Goal: Book appointment/travel/reservation: Book appointment/travel/reservation

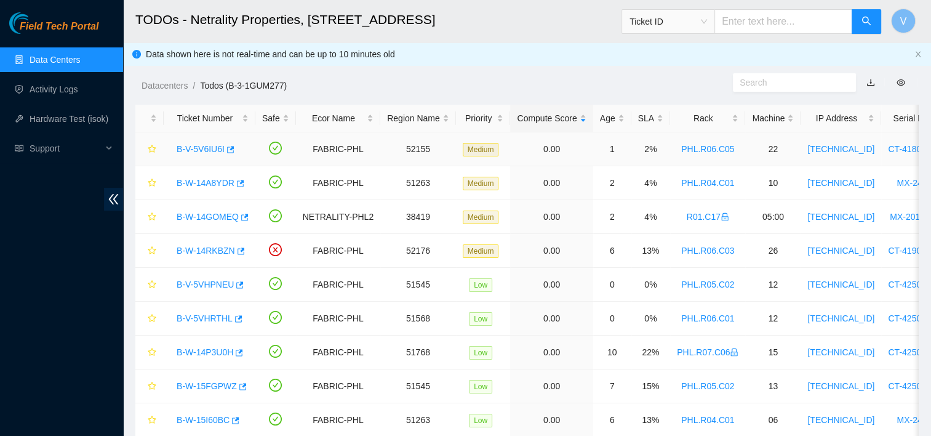
click at [194, 150] on link "B-V-5V6IU6I" at bounding box center [201, 149] width 48 height 10
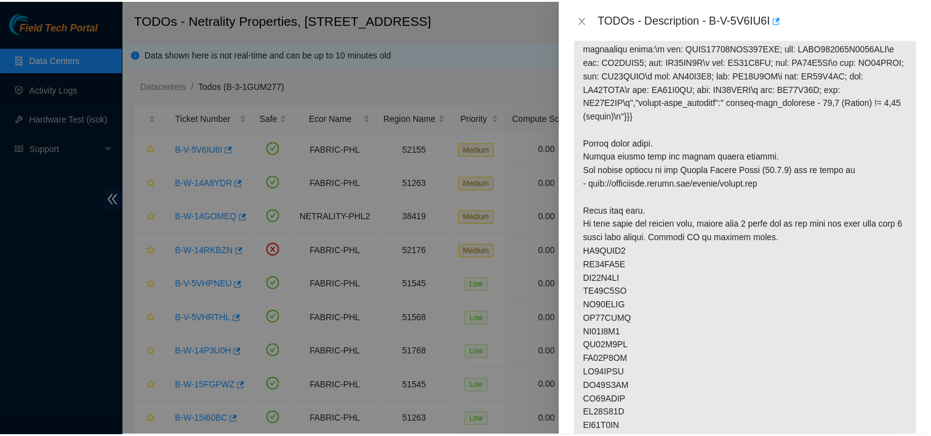
scroll to position [244, 0]
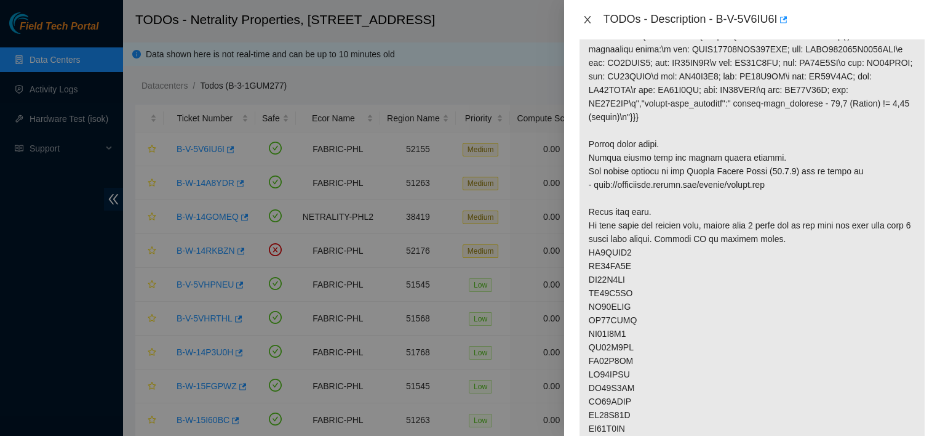
click at [591, 17] on icon "close" at bounding box center [588, 20] width 10 height 10
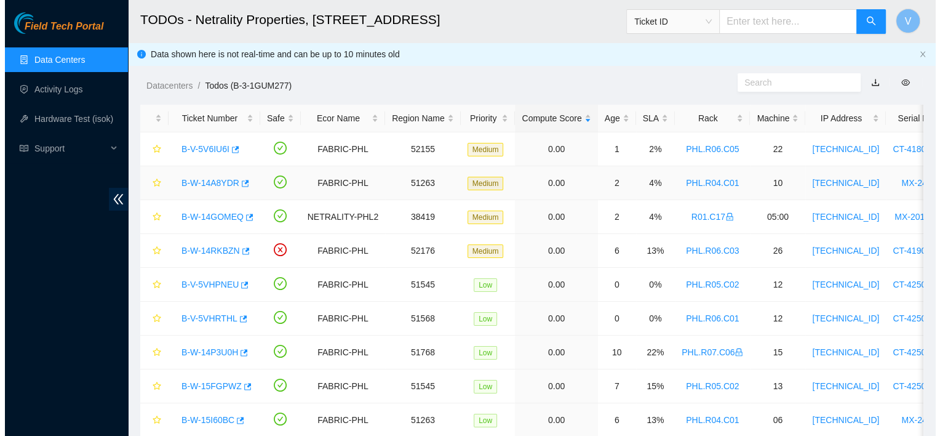
scroll to position [262, 0]
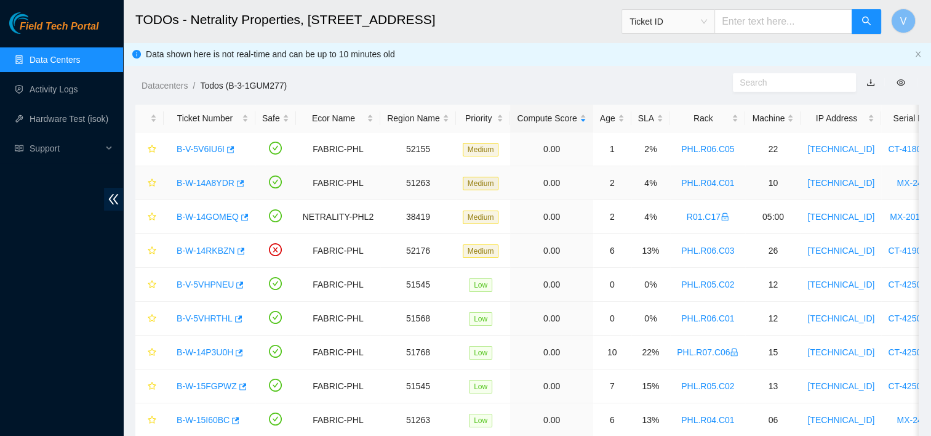
click at [208, 185] on link "B-W-14A8YDR" at bounding box center [206, 183] width 58 height 10
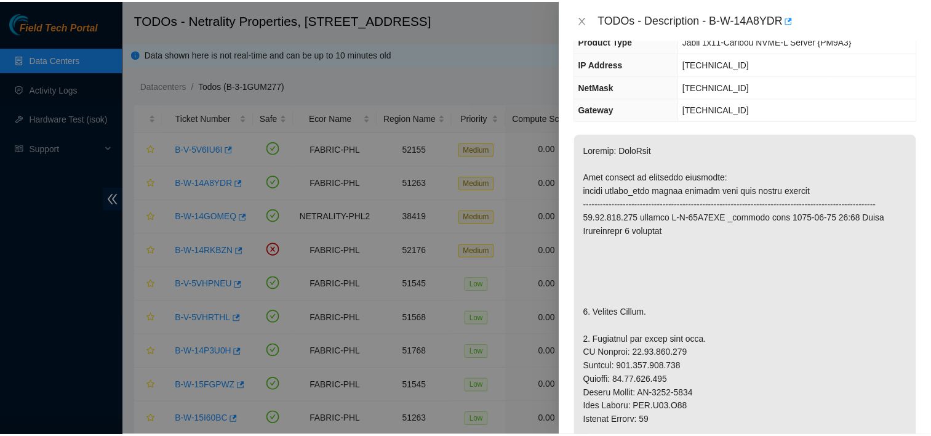
scroll to position [92, 0]
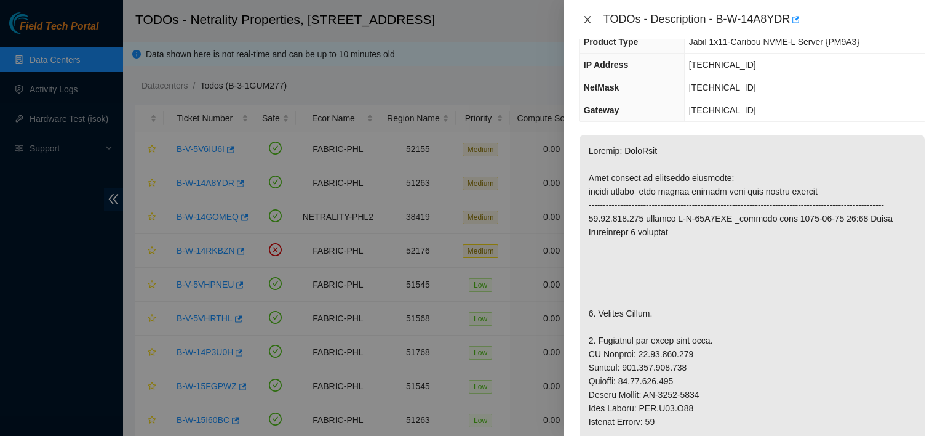
click at [591, 19] on icon "close" at bounding box center [588, 20] width 10 height 10
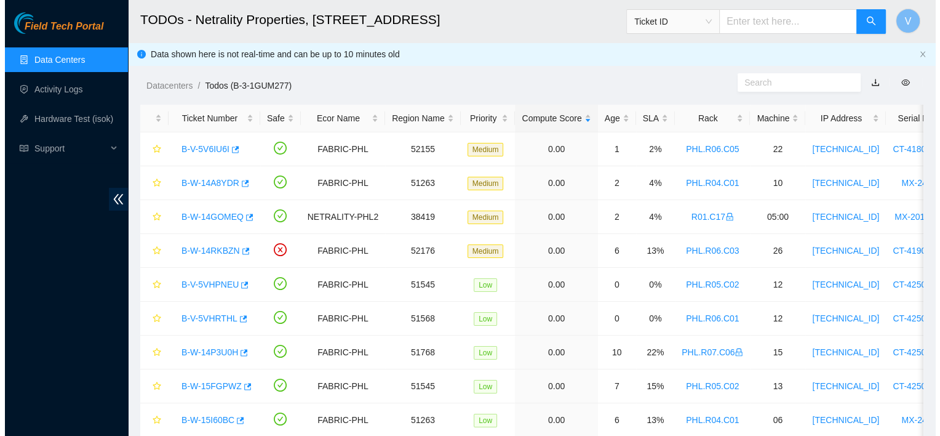
scroll to position [133, 0]
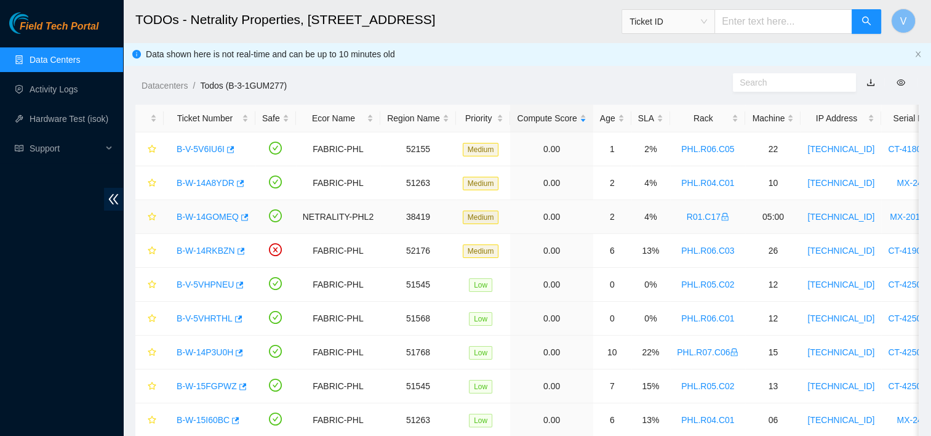
click at [204, 214] on link "B-W-14GOMEQ" at bounding box center [208, 217] width 62 height 10
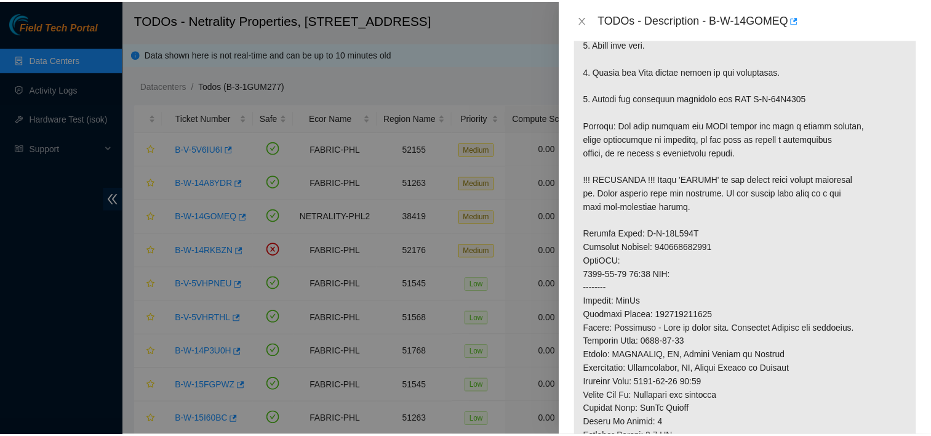
scroll to position [453, 0]
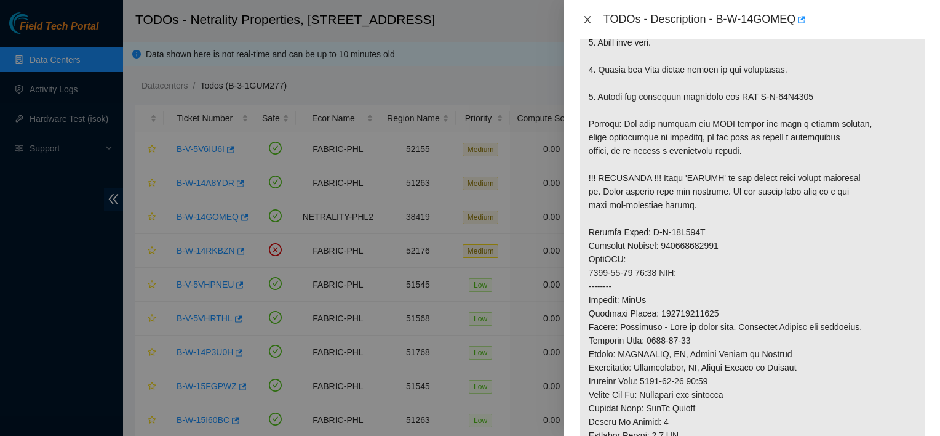
click at [585, 21] on icon "close" at bounding box center [588, 20] width 10 height 10
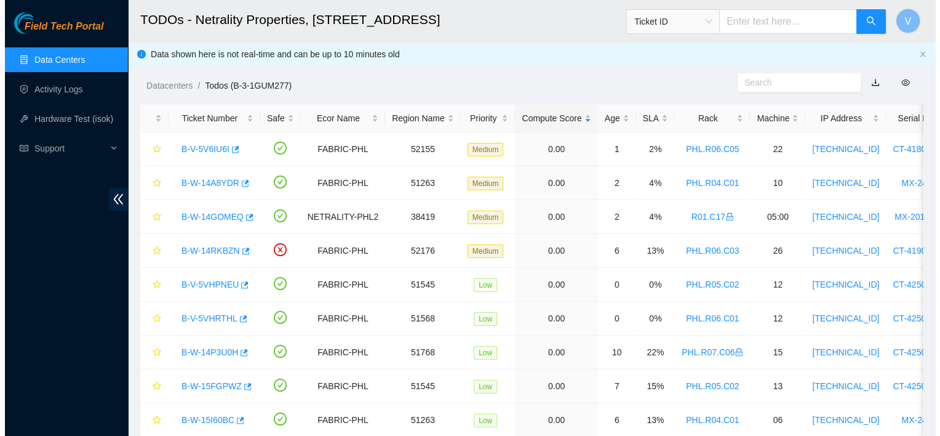
scroll to position [375, 0]
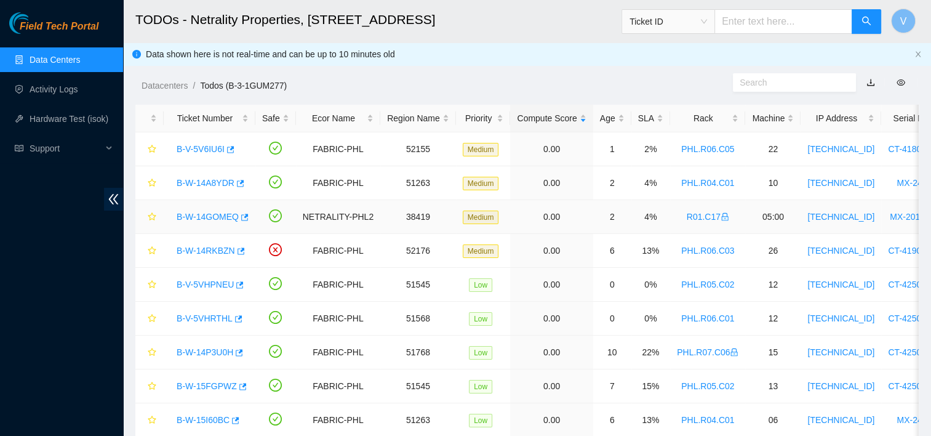
click at [204, 213] on link "B-W-14GOMEQ" at bounding box center [208, 217] width 62 height 10
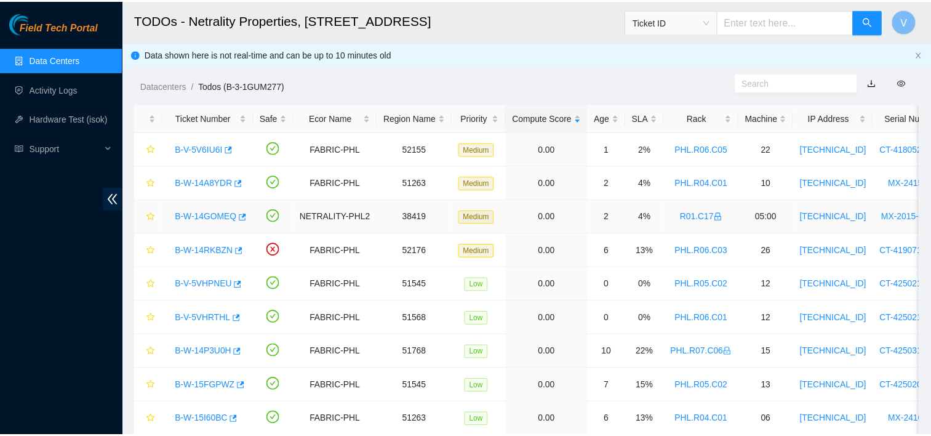
scroll to position [453, 0]
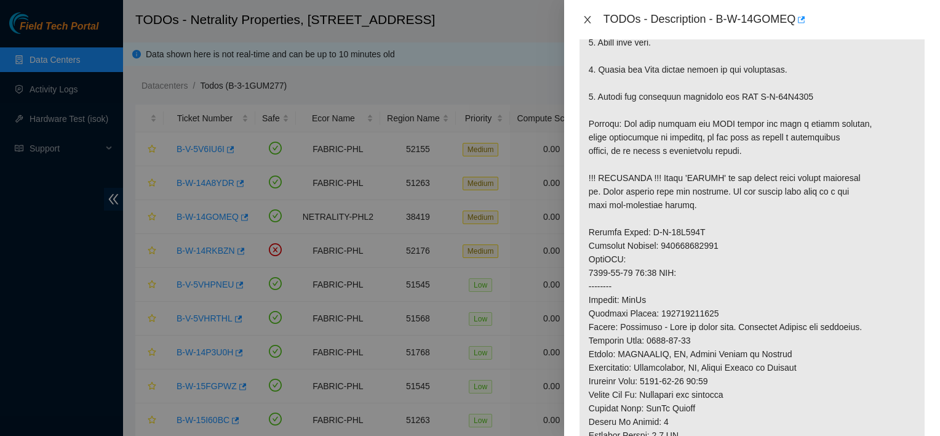
click at [587, 17] on icon "close" at bounding box center [588, 20] width 10 height 10
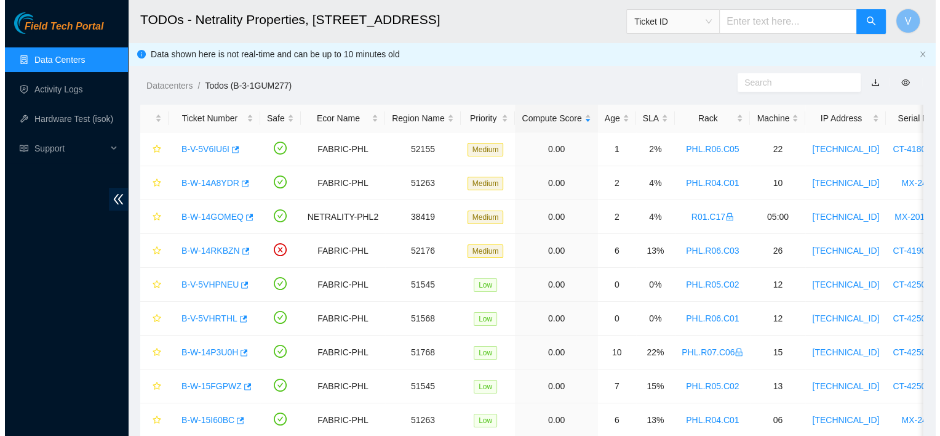
scroll to position [375, 0]
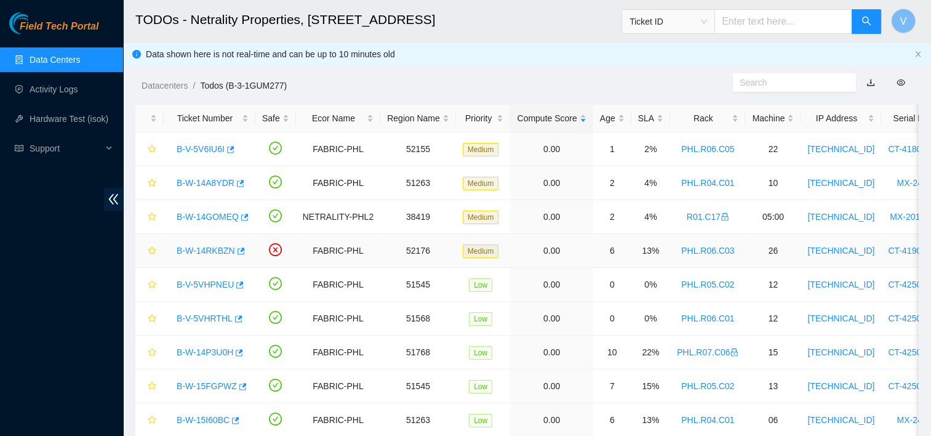
click at [190, 254] on link "B-W-14RKBZN" at bounding box center [206, 250] width 58 height 10
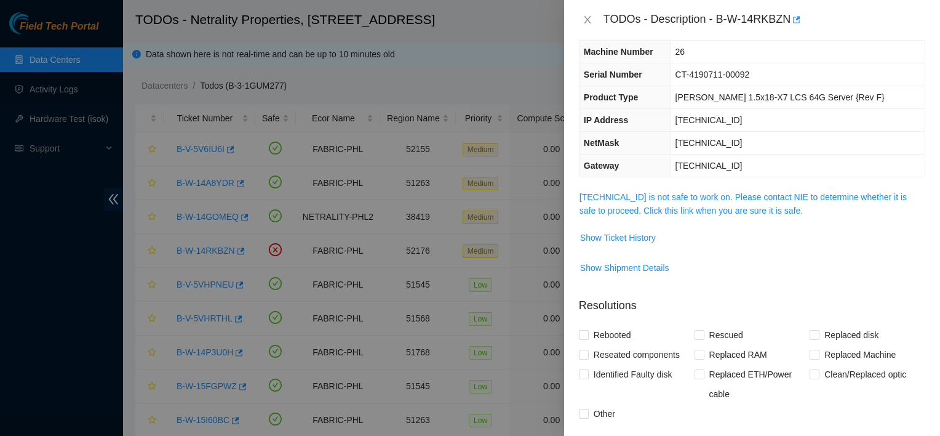
scroll to position [0, 0]
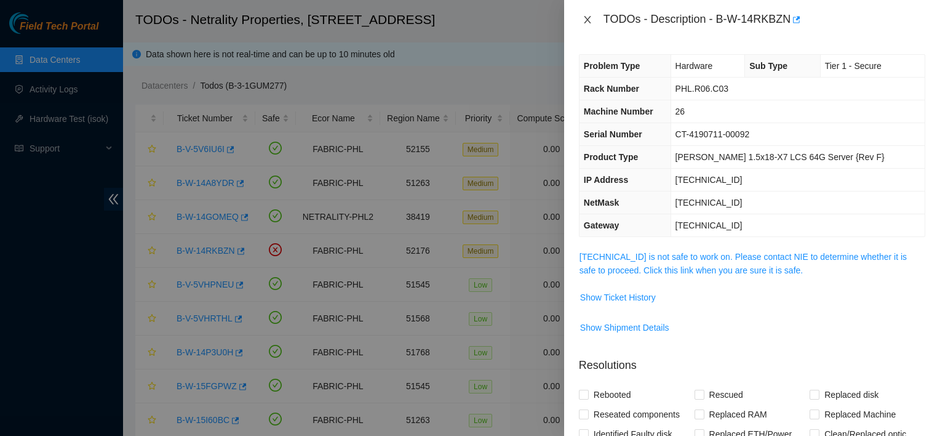
click at [589, 15] on icon "close" at bounding box center [588, 20] width 10 height 10
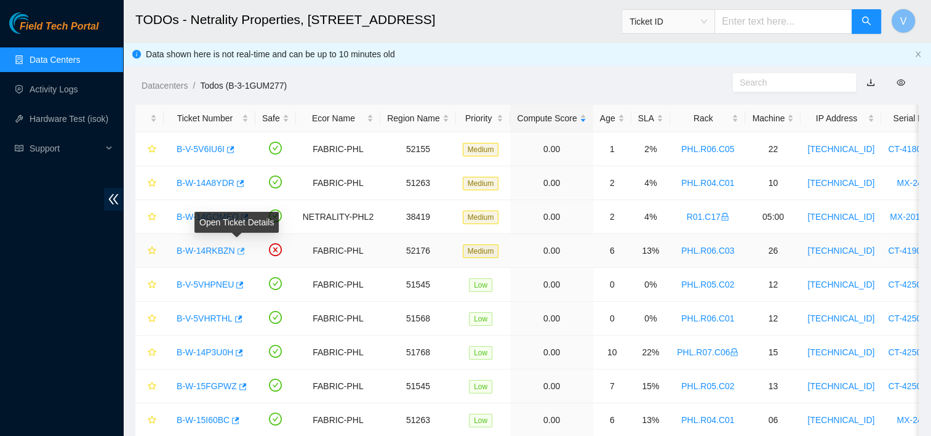
click at [236, 253] on icon "button" at bounding box center [240, 251] width 9 height 9
click at [78, 94] on link "Activity Logs" at bounding box center [54, 89] width 49 height 10
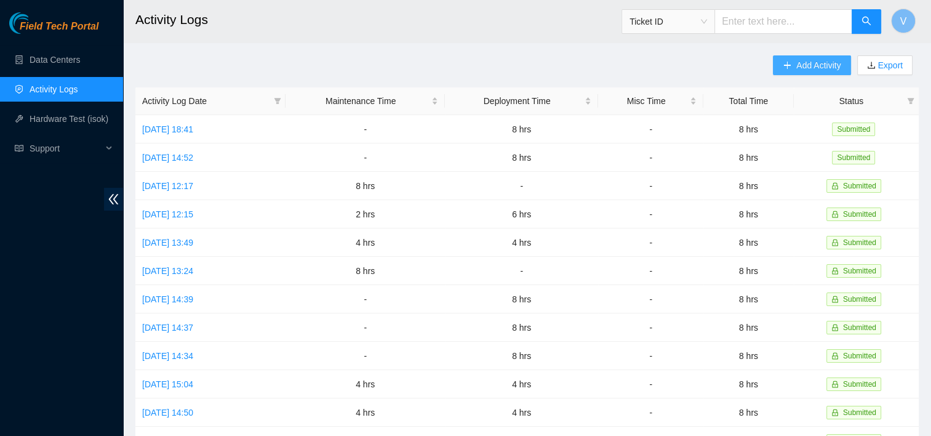
click at [796, 62] on span "Add Activity" at bounding box center [818, 65] width 44 height 14
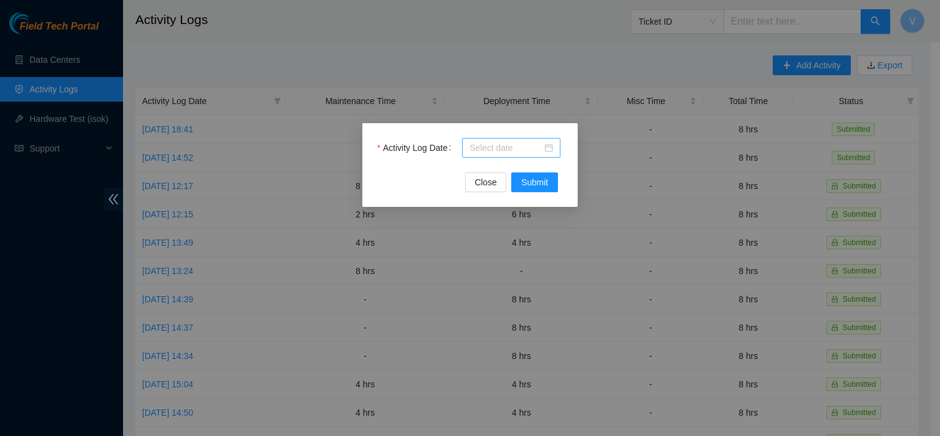
click at [529, 150] on input "Activity Log Date" at bounding box center [505, 148] width 73 height 14
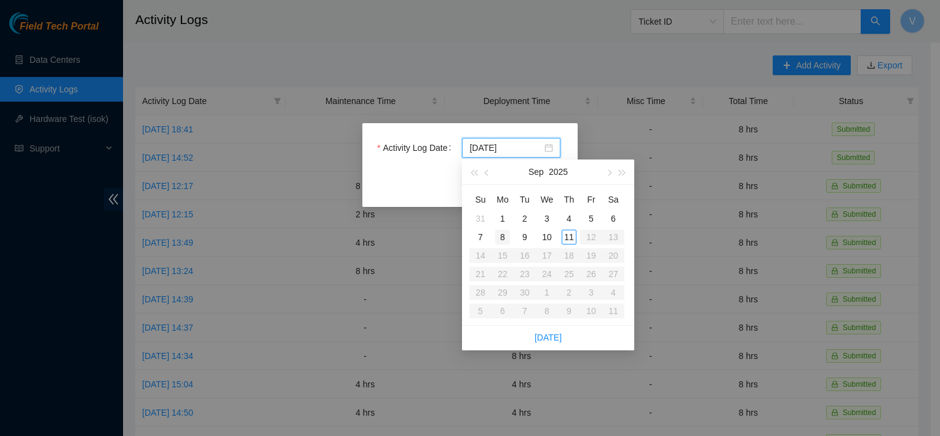
type input "2025-09-08"
click at [500, 239] on div "8" at bounding box center [502, 237] width 15 height 15
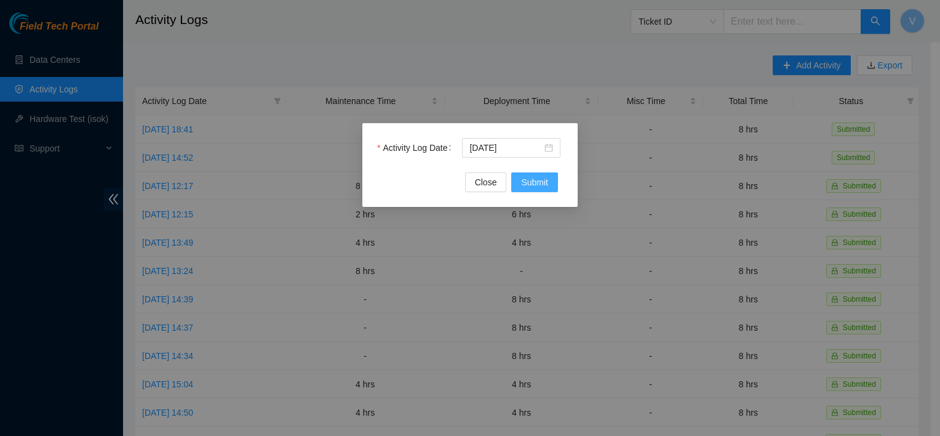
click at [538, 188] on span "Submit" at bounding box center [534, 182] width 27 height 14
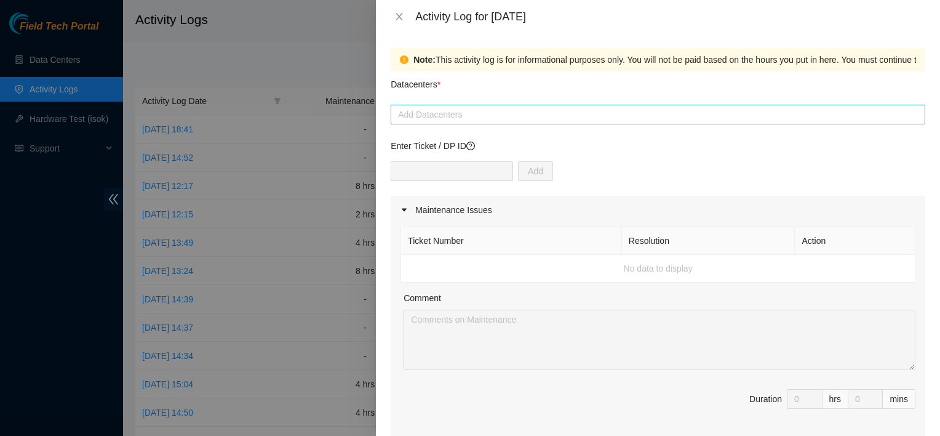
click at [450, 108] on div at bounding box center [658, 114] width 529 height 15
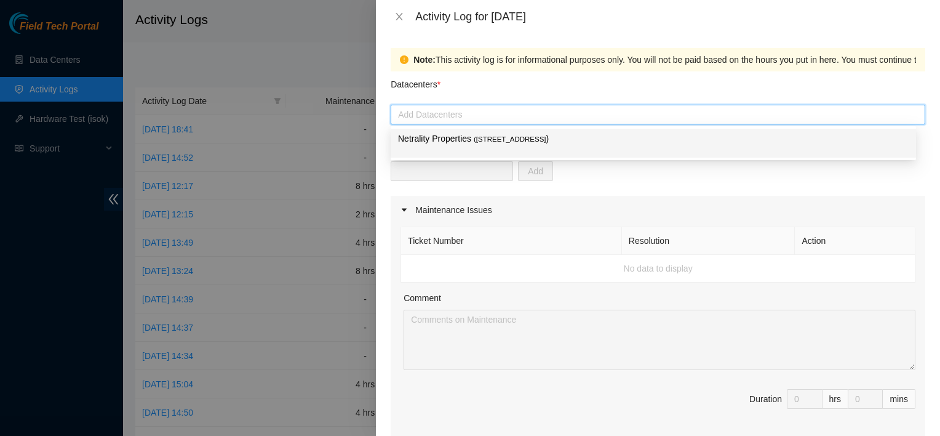
click at [470, 145] on p "Netrality Properties ( 401 N. Broad (Philadelphia) )" at bounding box center [653, 139] width 511 height 14
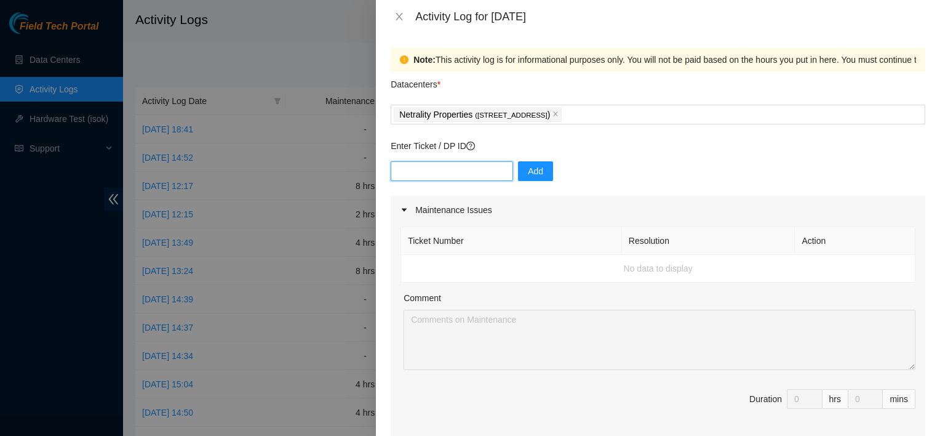
click at [439, 162] on input "text" at bounding box center [452, 171] width 122 height 20
type input "DP81321"
click at [528, 166] on span "Add" at bounding box center [535, 171] width 15 height 14
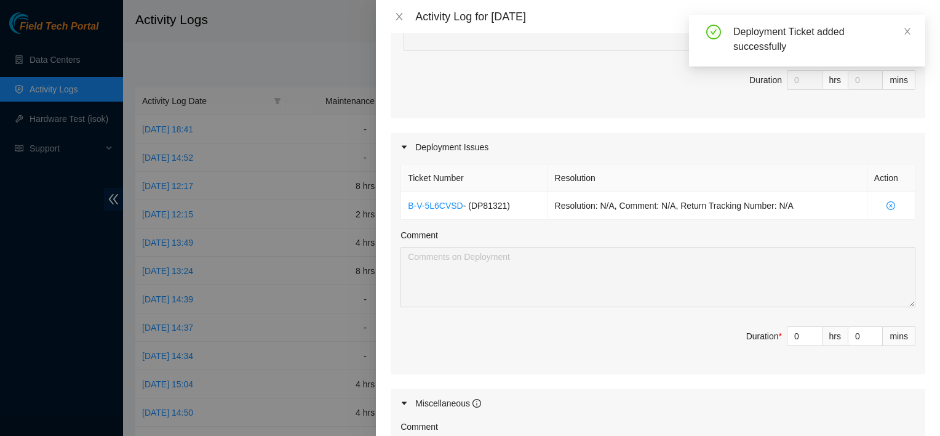
scroll to position [327, 0]
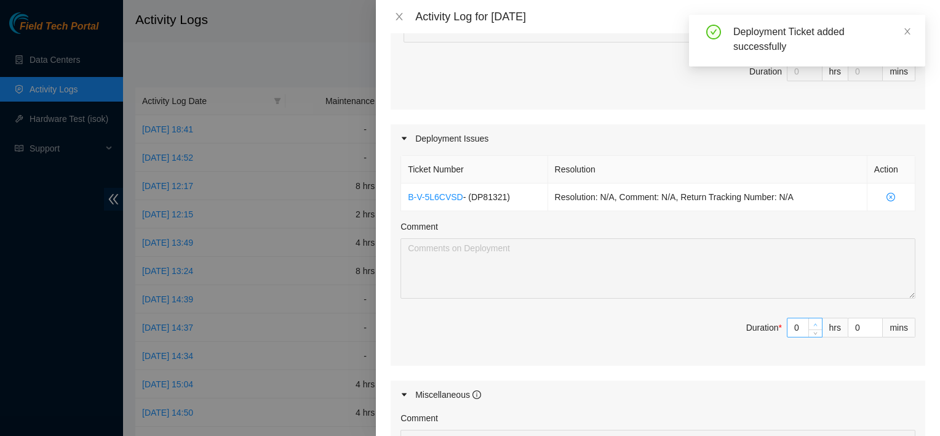
type input "1"
click at [813, 322] on icon "up" at bounding box center [815, 324] width 4 height 4
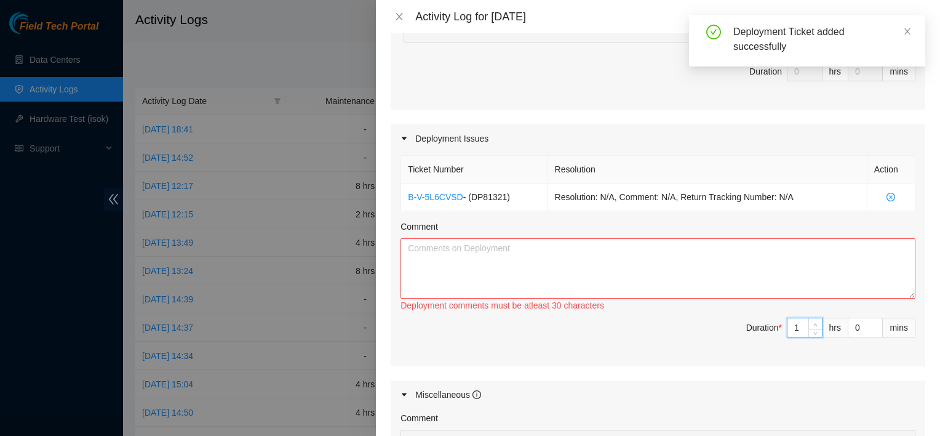
type input "0"
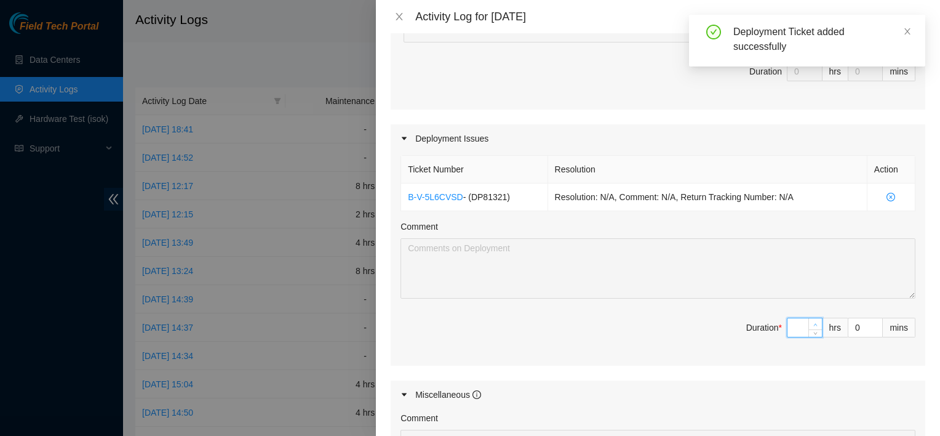
type input "8"
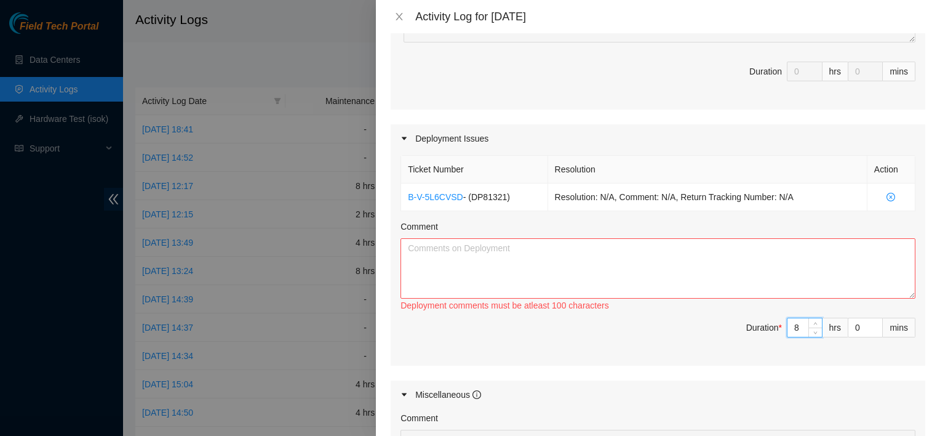
type input "8"
click at [642, 249] on textarea "Comment" at bounding box center [658, 268] width 515 height 60
click at [539, 258] on textarea "Comment" at bounding box center [658, 268] width 515 height 60
type textarea "I helped with the decommission of rack R01."
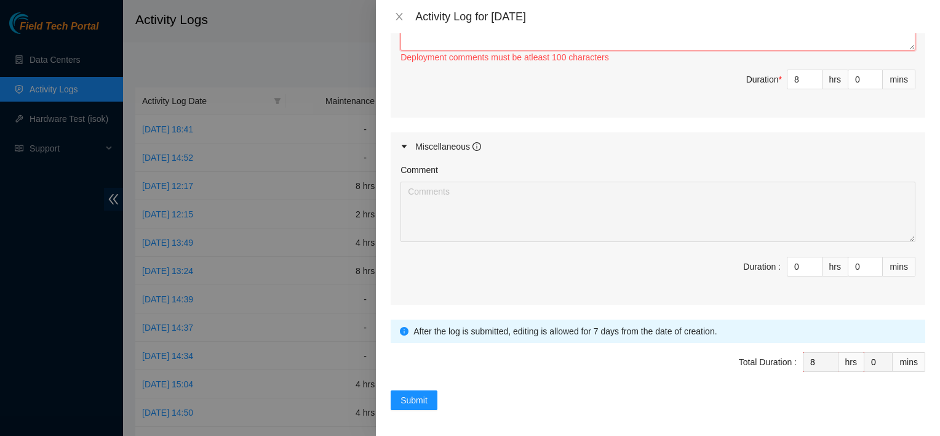
scroll to position [0, 0]
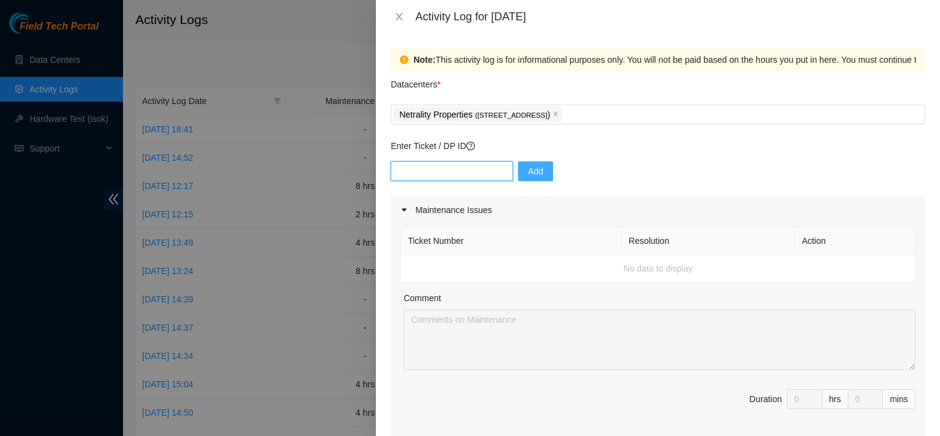
click at [408, 175] on input "text" at bounding box center [452, 171] width 122 height 20
type input "DP81328"
click at [518, 172] on button "Add" at bounding box center [535, 171] width 35 height 20
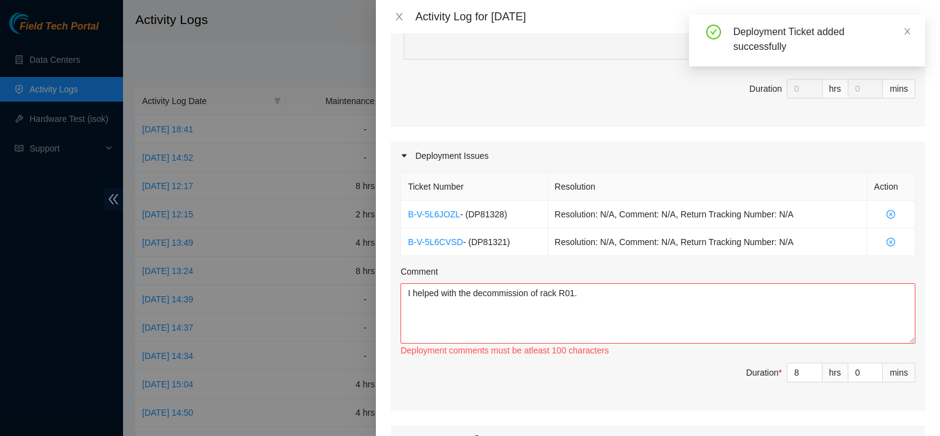
scroll to position [305, 0]
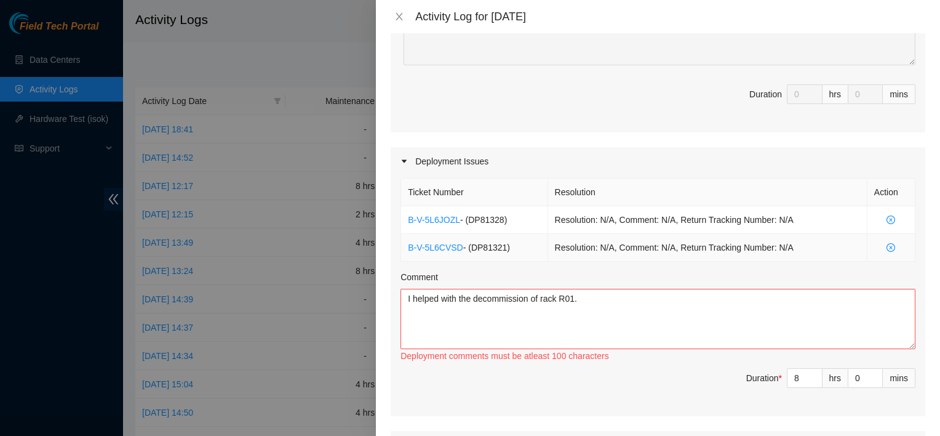
click at [887, 244] on icon "close-circle" at bounding box center [891, 247] width 9 height 9
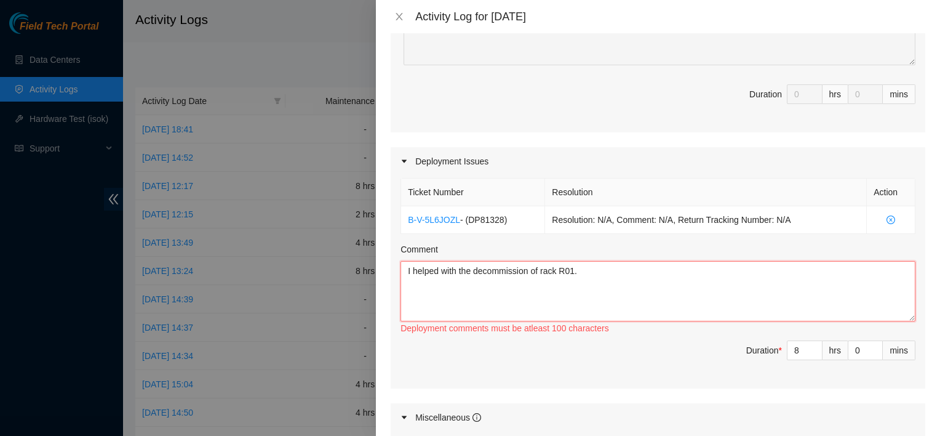
click at [642, 271] on textarea "I helped with the decommission of rack R01." at bounding box center [658, 291] width 515 height 60
click at [642, 271] on textarea "I helped with the decommission of rack R02.C16" at bounding box center [658, 291] width 515 height 60
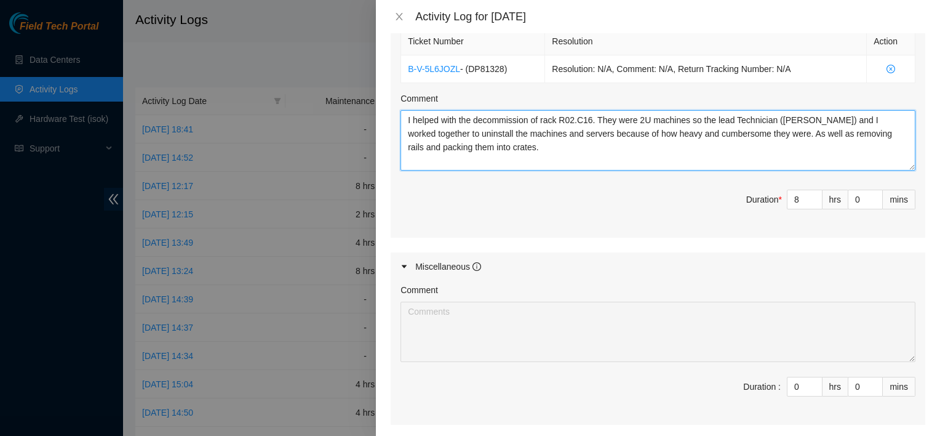
scroll to position [575, 0]
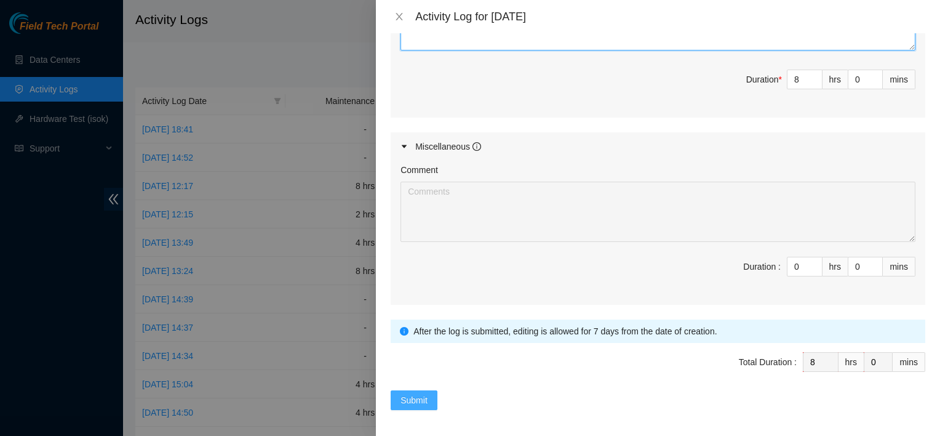
type textarea "I helped with the decommission of rack R02.C16. They were 2U machines so the le…"
click at [433, 399] on button "Submit" at bounding box center [414, 400] width 47 height 20
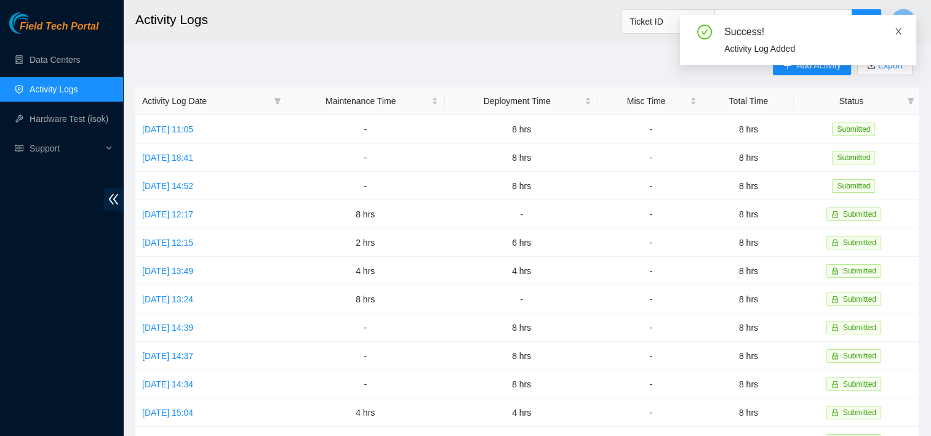
click at [896, 34] on icon "close" at bounding box center [898, 31] width 6 height 6
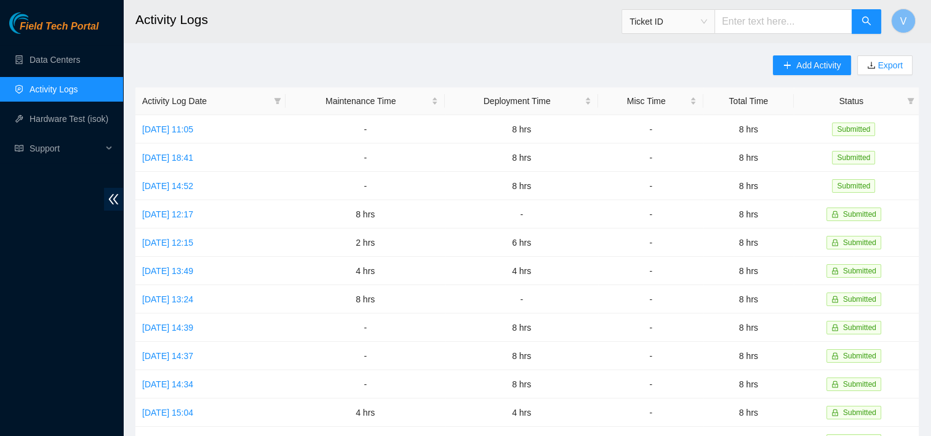
click at [557, 52] on main "Activity Logs Ticket ID V Add Activity Export Activity Log Date Maintenance Tim…" at bounding box center [527, 366] width 808 height 733
click at [795, 55] on button "Add Activity" at bounding box center [812, 65] width 78 height 20
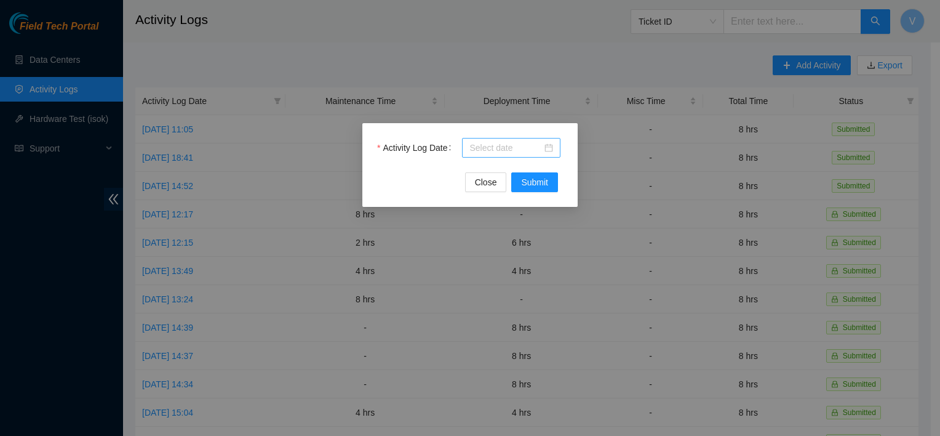
click at [529, 142] on input "Activity Log Date" at bounding box center [505, 148] width 73 height 14
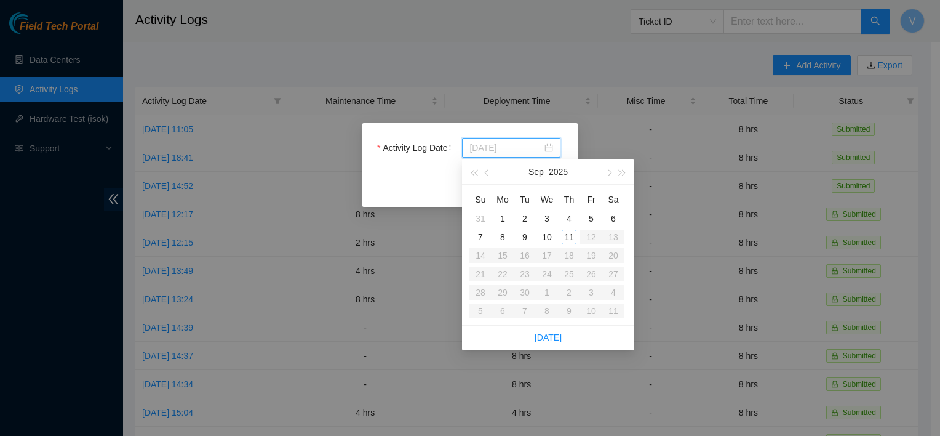
type input "2025-09-09"
click at [521, 242] on div "9" at bounding box center [524, 237] width 15 height 15
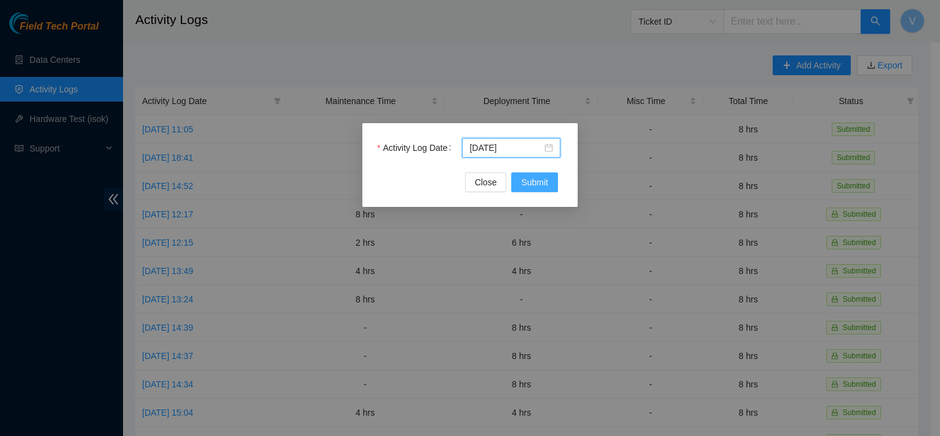
click at [535, 187] on span "Submit" at bounding box center [534, 182] width 27 height 14
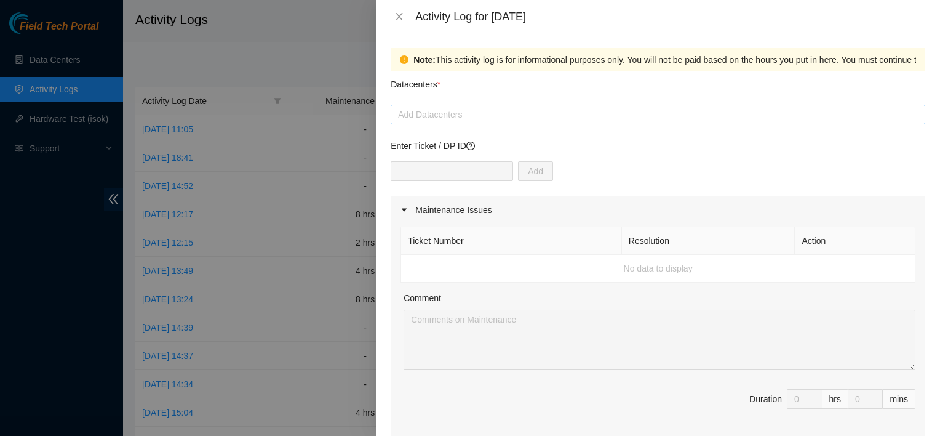
click at [484, 118] on div at bounding box center [658, 114] width 529 height 15
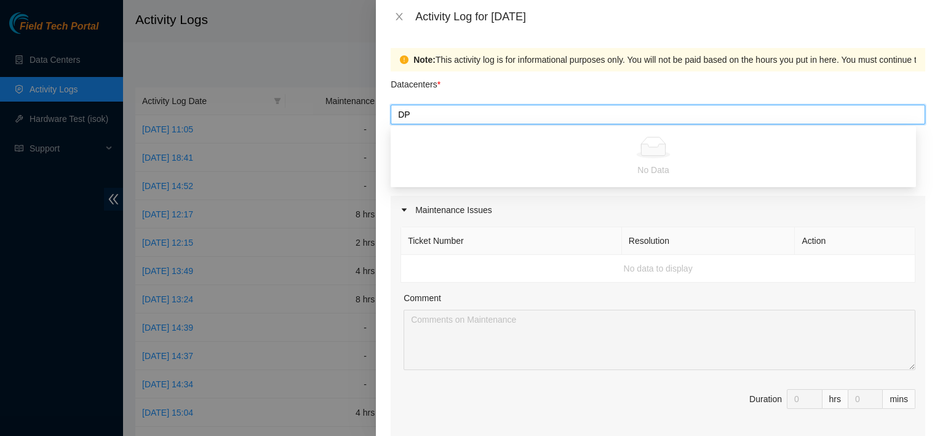
type input "DP"
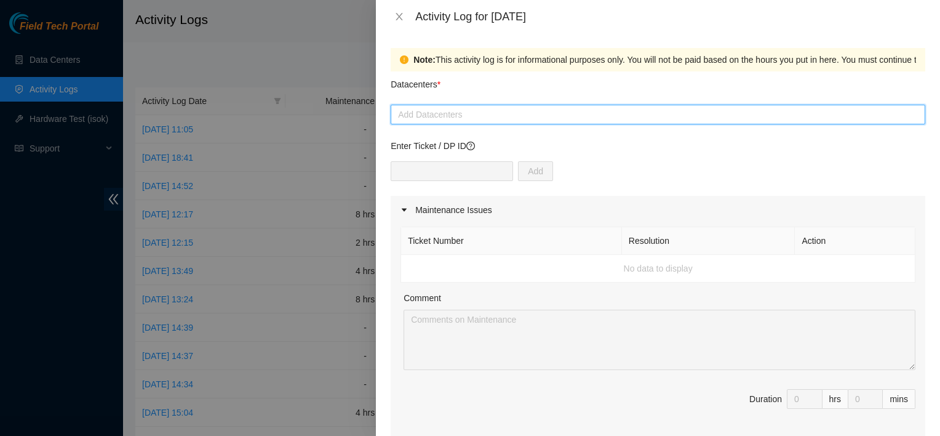
click at [453, 122] on div "Add Datacenters" at bounding box center [658, 115] width 535 height 20
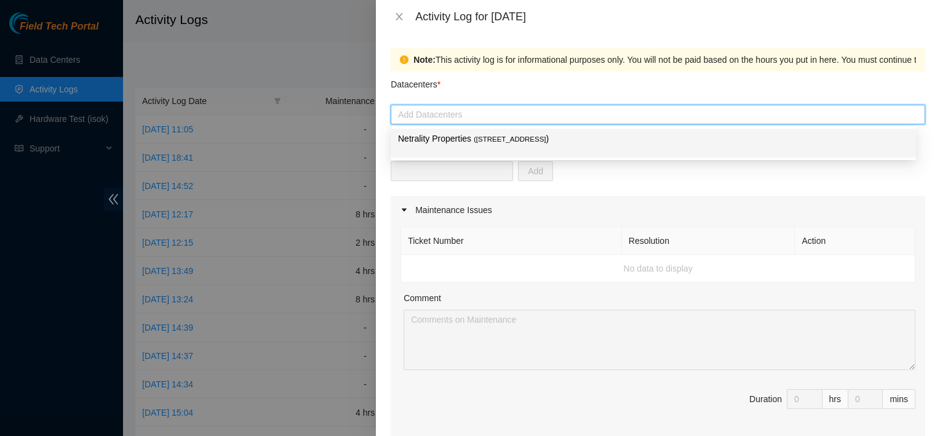
click at [449, 142] on p "Netrality Properties ( 401 N. Broad (Philadelphia) )" at bounding box center [653, 139] width 511 height 14
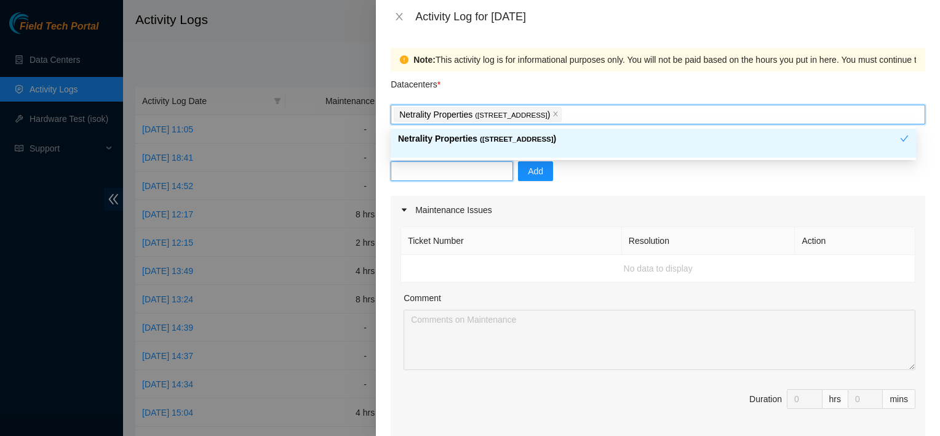
click at [428, 175] on input "text" at bounding box center [452, 171] width 122 height 20
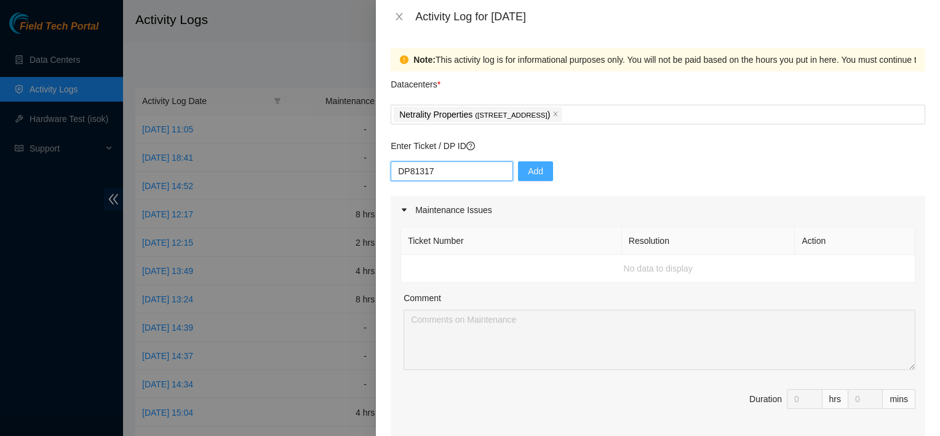
type input "DP81317"
click at [534, 170] on button "Add" at bounding box center [535, 171] width 35 height 20
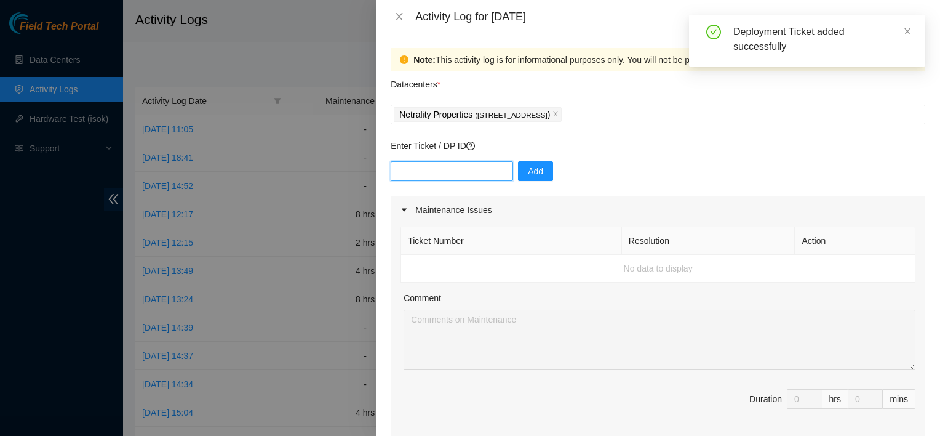
click at [418, 174] on input "text" at bounding box center [452, 171] width 122 height 20
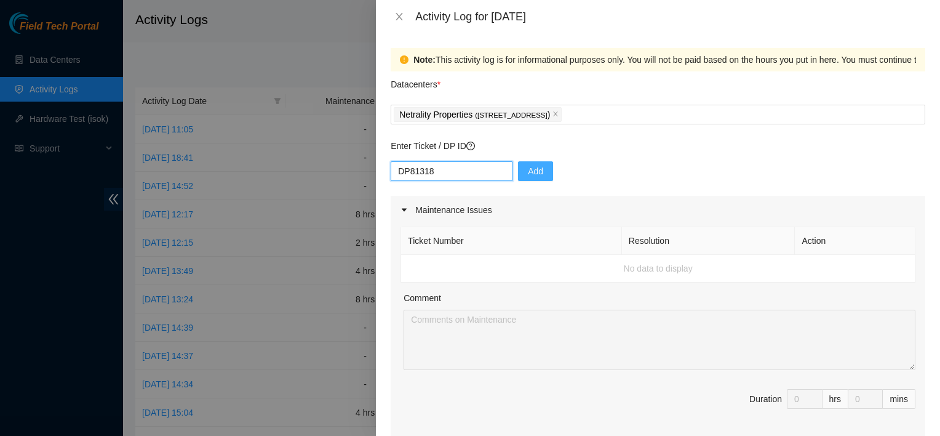
type input "DP81318"
click at [528, 169] on span "Add" at bounding box center [535, 171] width 15 height 14
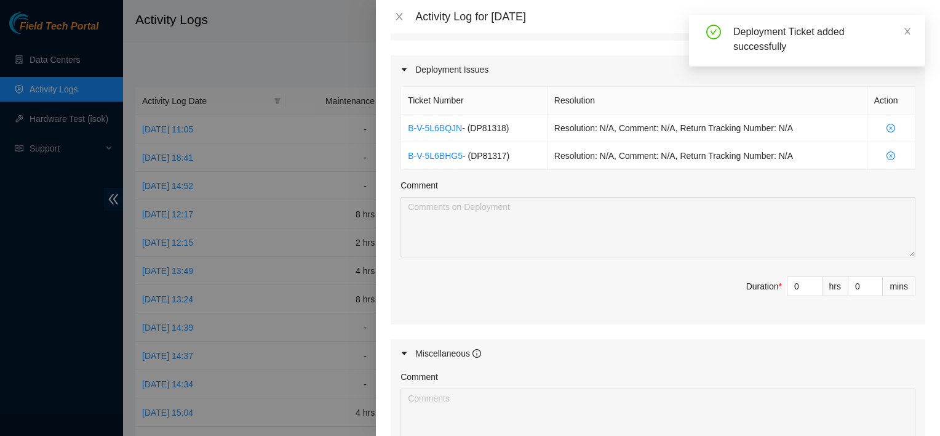
scroll to position [397, 0]
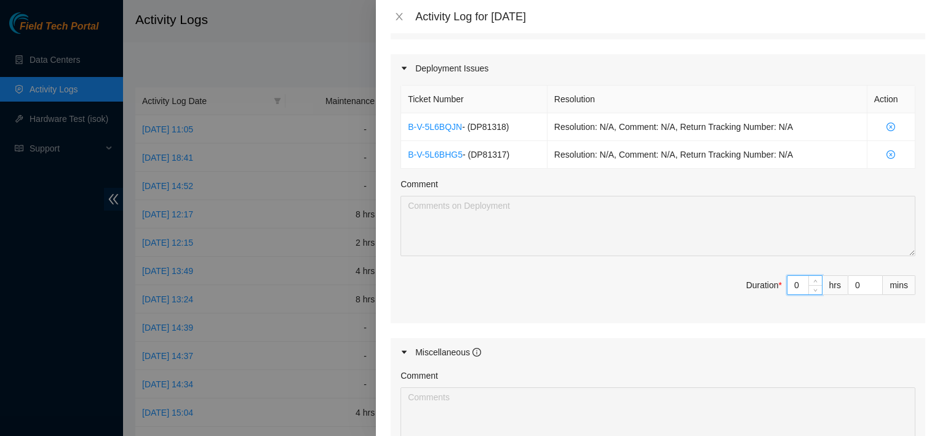
drag, startPoint x: 786, startPoint y: 284, endPoint x: 773, endPoint y: 310, distance: 29.2
click at [773, 310] on div "Ticket Number Resolution Action B-V-5L6BQJN - ( DP81318 ) Resolution: N/A, Comm…" at bounding box center [658, 202] width 535 height 241
click at [788, 282] on input "0" at bounding box center [805, 285] width 34 height 18
type input "8"
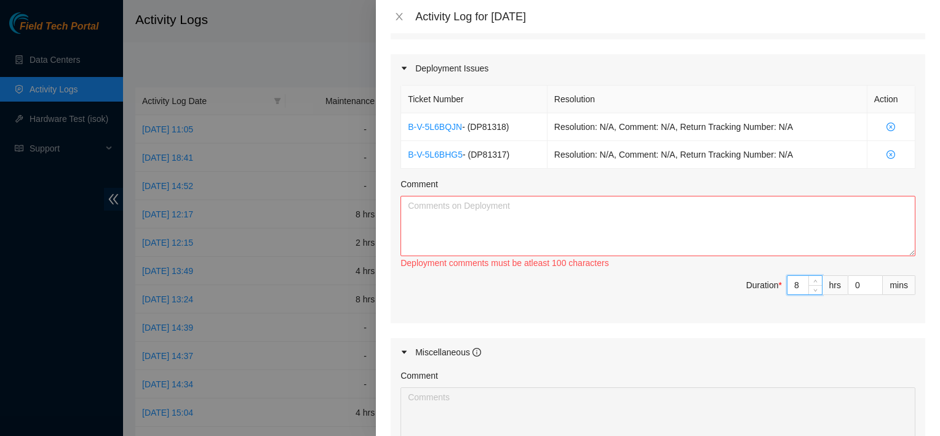
type input "8"
click at [671, 225] on textarea "Comment" at bounding box center [658, 226] width 515 height 60
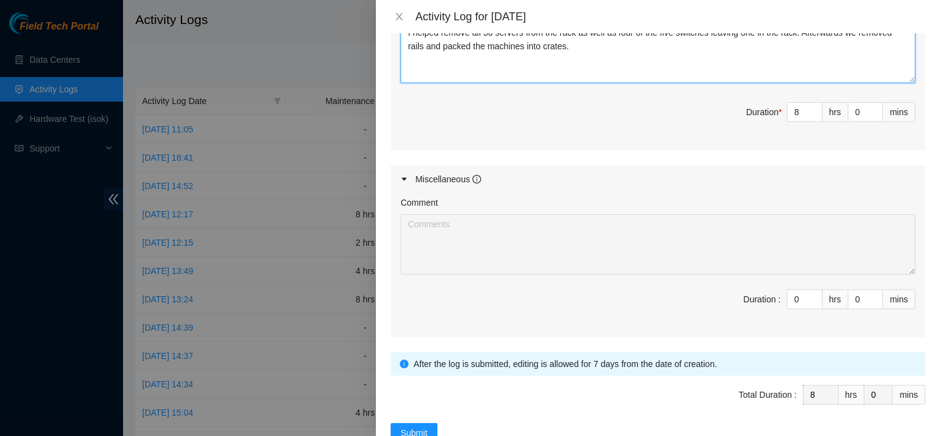
scroll to position [603, 0]
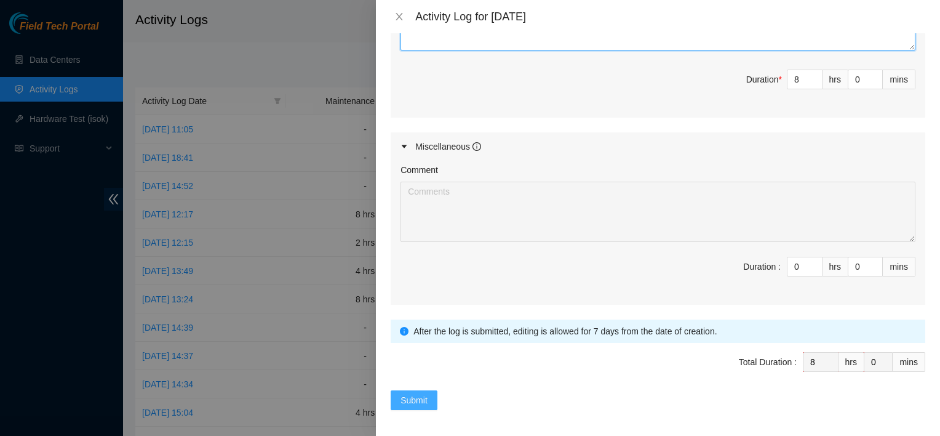
type textarea "I helped remove all 36 servers from the rack as well as four of the five switch…"
click at [416, 398] on span "Submit" at bounding box center [414, 400] width 27 height 14
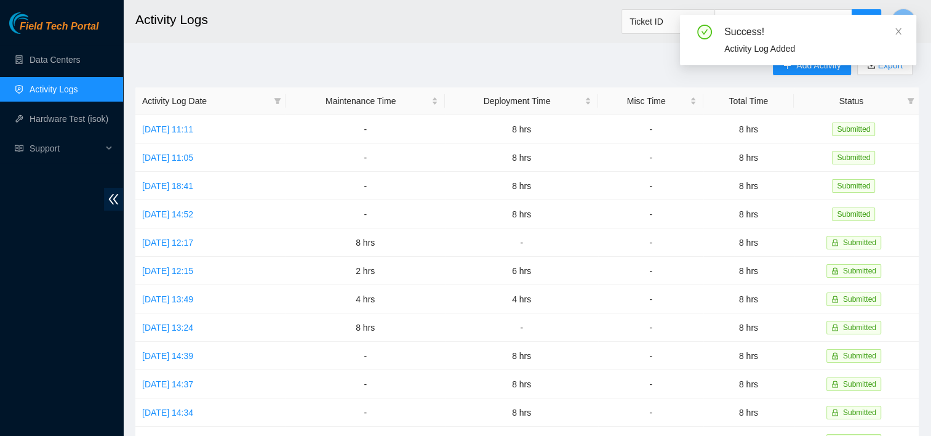
click at [821, 69] on div "Success! Activity Log Added" at bounding box center [798, 45] width 236 height 60
click at [900, 30] on icon "close" at bounding box center [898, 31] width 6 height 6
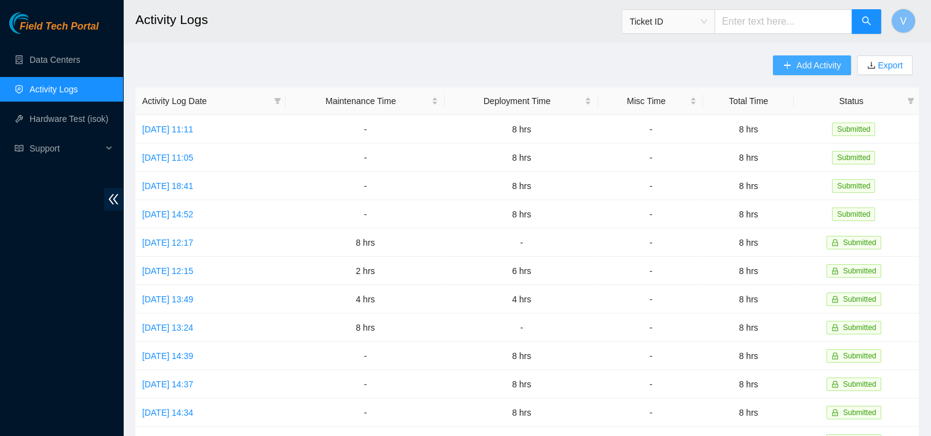
click at [805, 66] on span "Add Activity" at bounding box center [818, 65] width 44 height 14
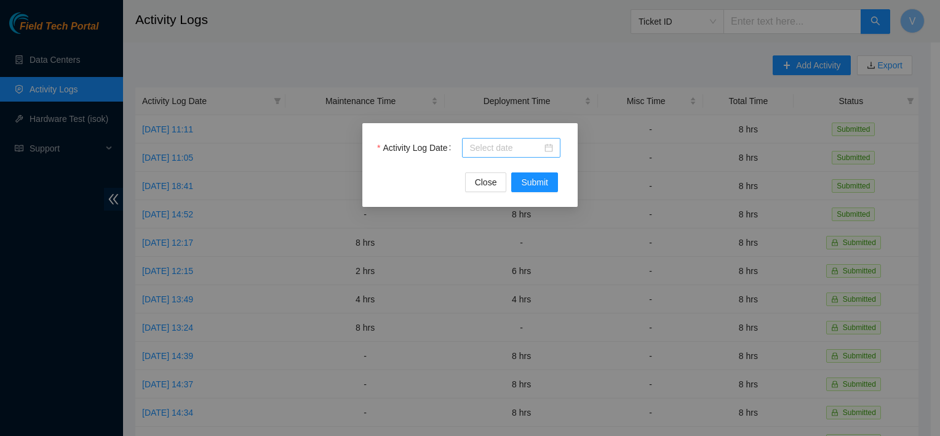
click at [510, 145] on input "Activity Log Date" at bounding box center [505, 148] width 73 height 14
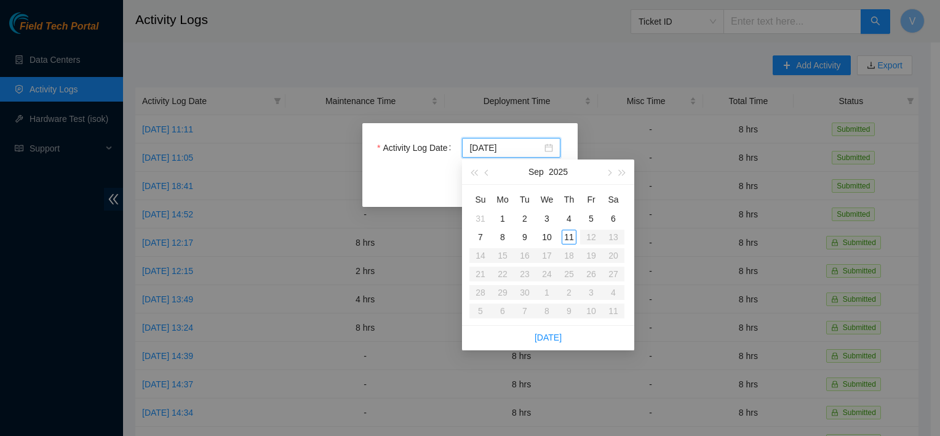
type input "2025-09-11"
type input "2025-09-10"
click at [547, 242] on div "10" at bounding box center [547, 237] width 15 height 15
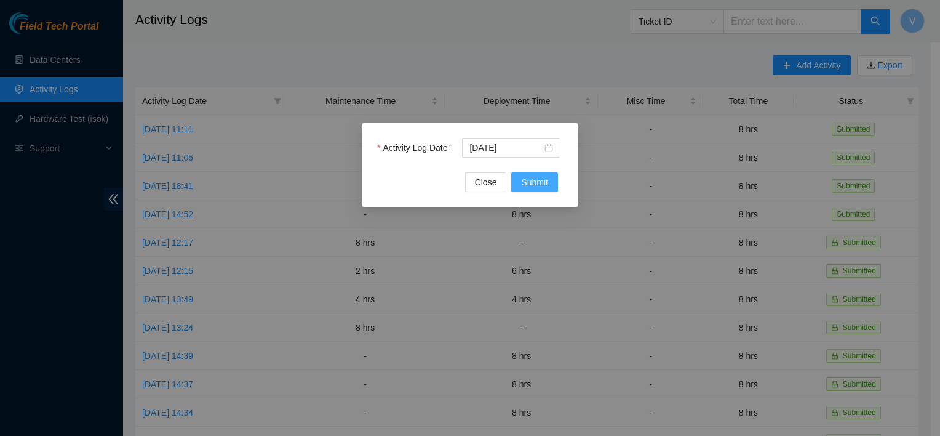
click at [546, 182] on span "Submit" at bounding box center [534, 182] width 27 height 14
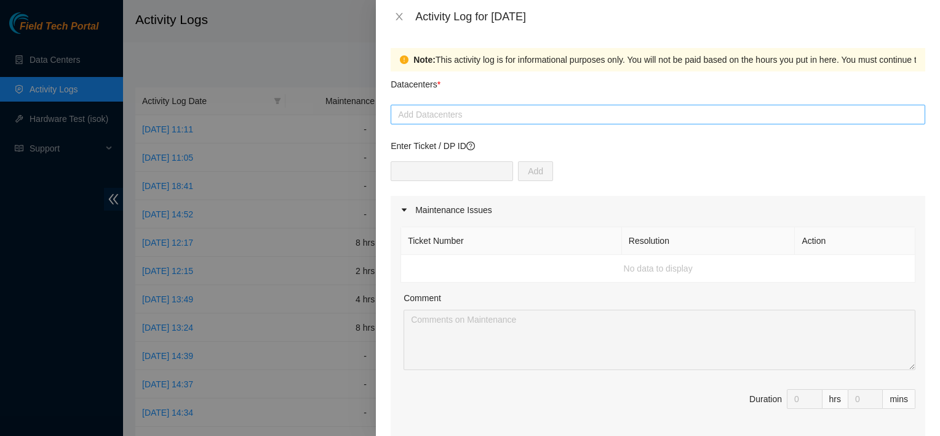
click at [495, 116] on div at bounding box center [658, 114] width 529 height 15
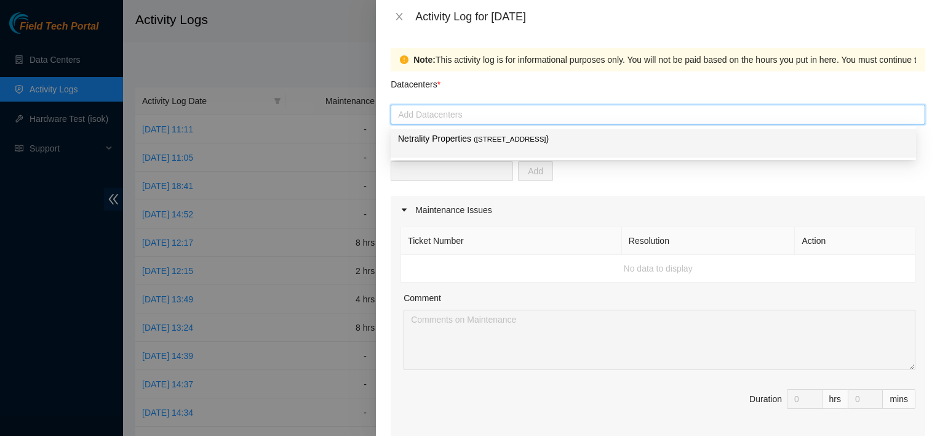
click at [495, 136] on span "( 401 N. Broad (Philadelphia)" at bounding box center [510, 138] width 73 height 7
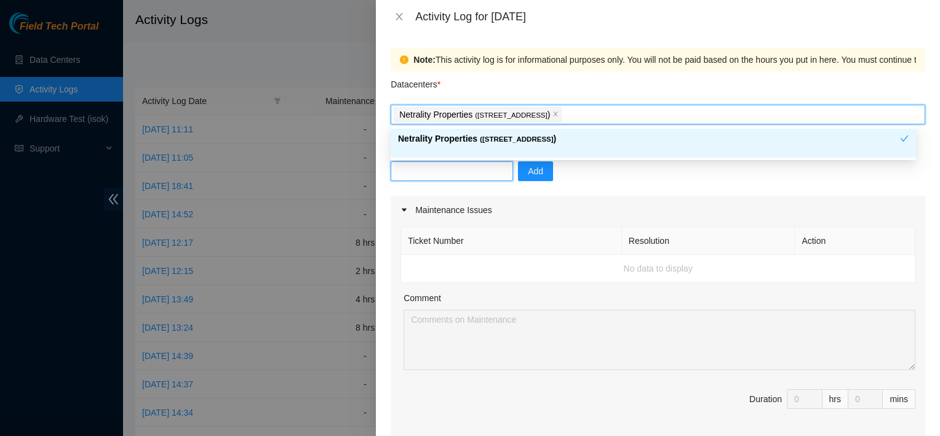
click at [466, 168] on input "text" at bounding box center [452, 171] width 122 height 20
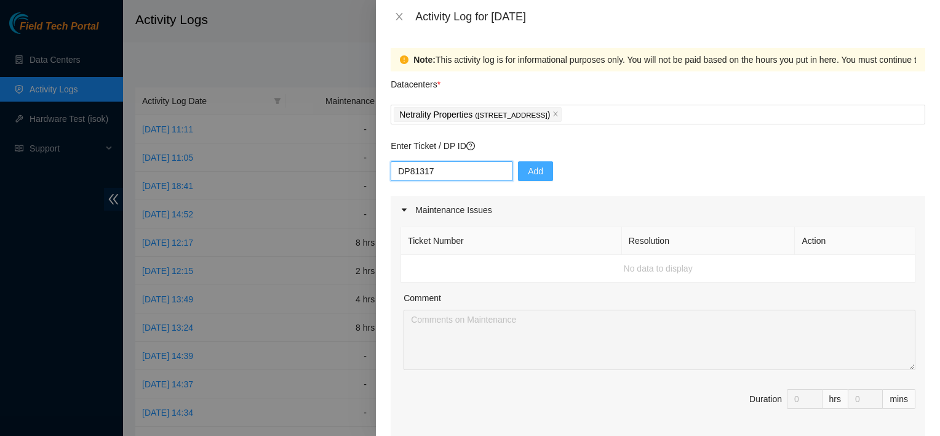
type input "DP81317"
click at [528, 170] on span "Add" at bounding box center [535, 171] width 15 height 14
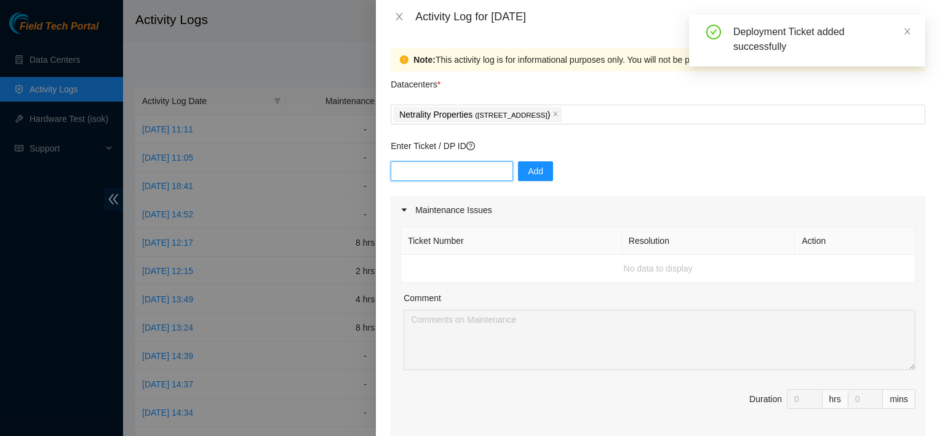
click at [443, 178] on input "text" at bounding box center [452, 171] width 122 height 20
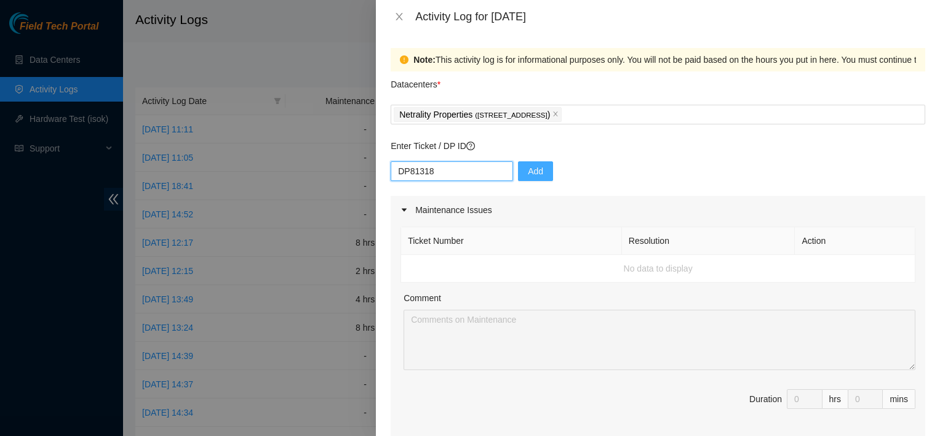
type input "DP81318"
click at [528, 174] on span "Add" at bounding box center [535, 171] width 15 height 14
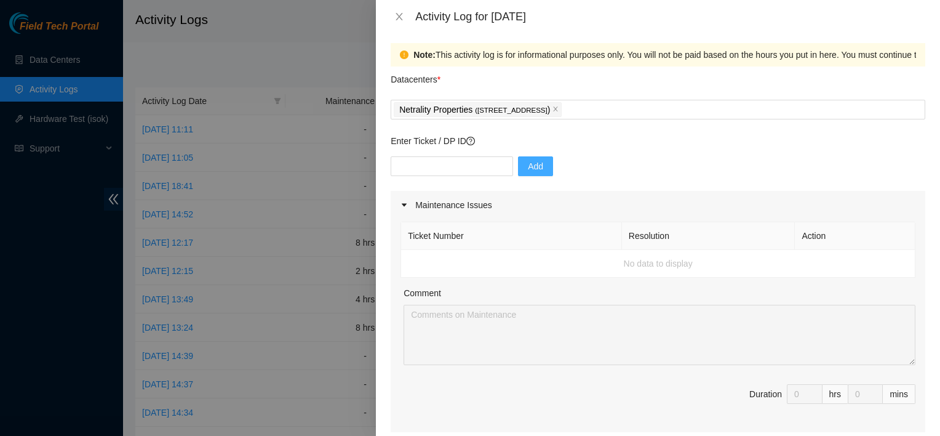
scroll to position [0, 0]
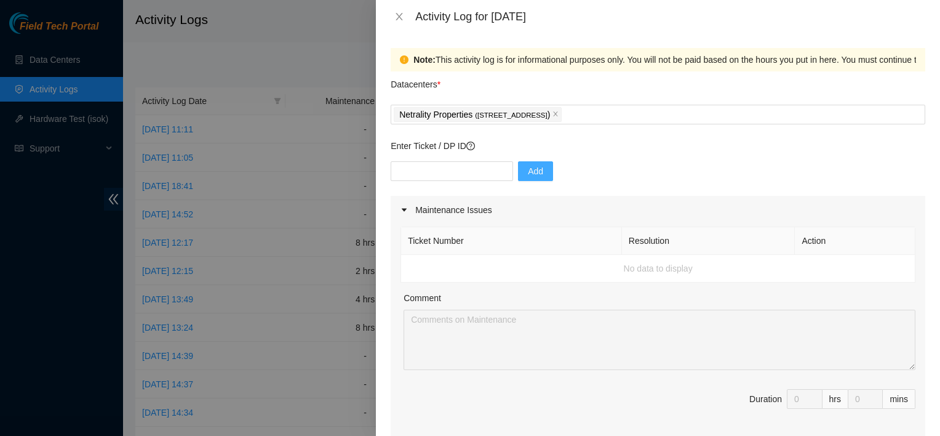
click at [426, 182] on div "Add" at bounding box center [658, 178] width 535 height 34
click at [428, 175] on input "text" at bounding box center [452, 171] width 122 height 20
type input "DP84035"
click at [528, 170] on span "Add" at bounding box center [535, 171] width 15 height 14
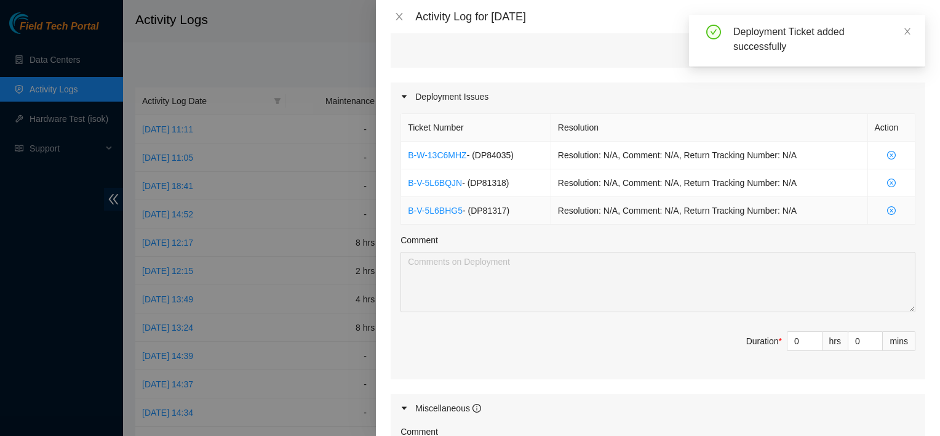
scroll to position [369, 0]
click at [788, 338] on input "0" at bounding box center [805, 341] width 34 height 18
type input "8"
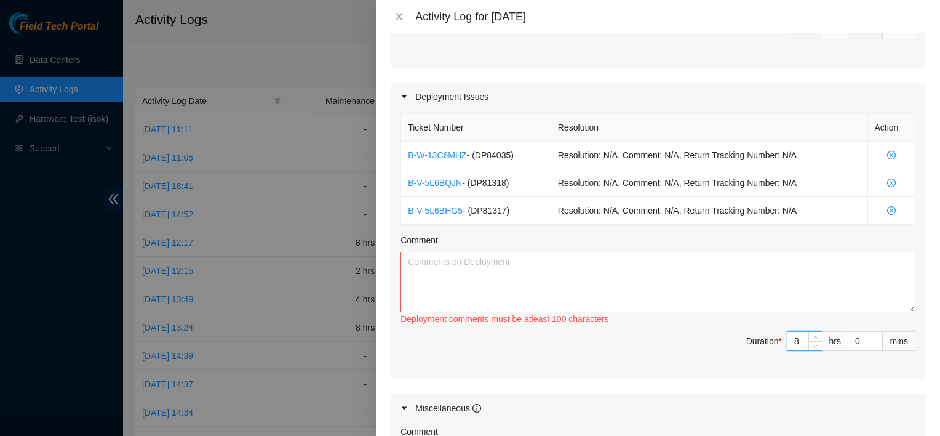
type input "8"
click at [693, 286] on textarea "Comment" at bounding box center [658, 282] width 515 height 60
click at [730, 260] on textarea "Finished packing crates for delivery to warehouse and set up printer to print l…" at bounding box center [658, 282] width 515 height 60
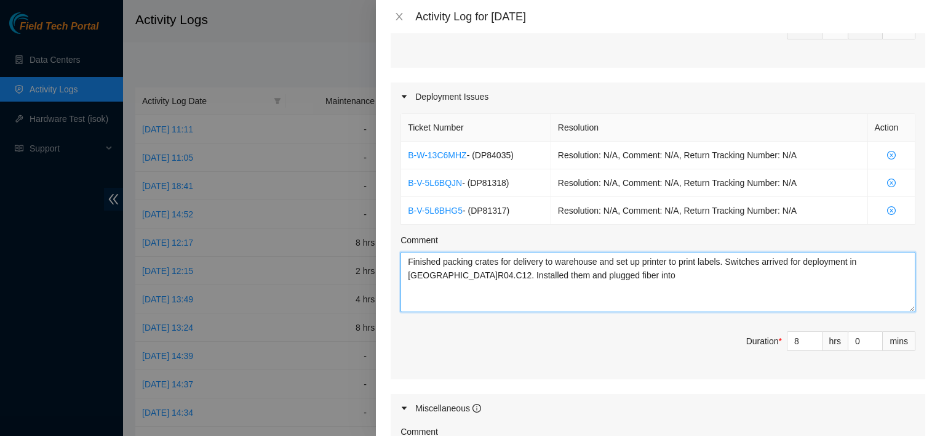
click at [609, 277] on textarea "Finished packing crates for delivery to warehouse and set up printer to print l…" at bounding box center [658, 282] width 515 height 60
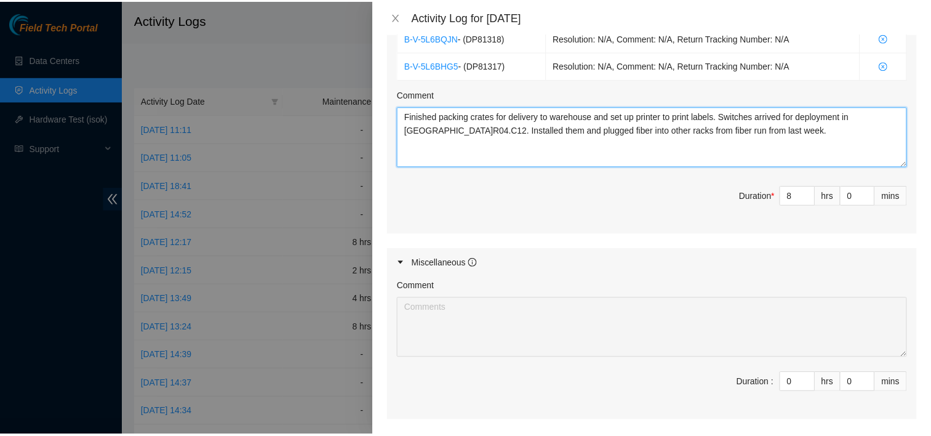
scroll to position [630, 0]
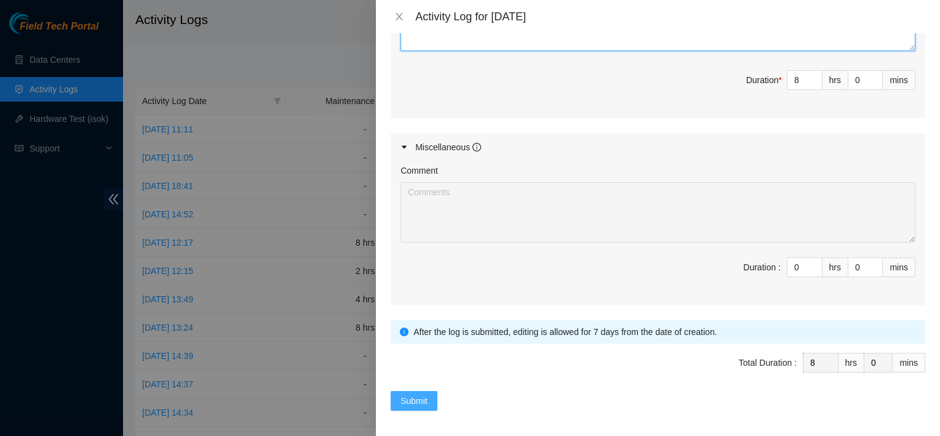
type textarea "Finished packing crates for delivery to warehouse and set up printer to print l…"
click at [413, 395] on span "Submit" at bounding box center [414, 401] width 27 height 14
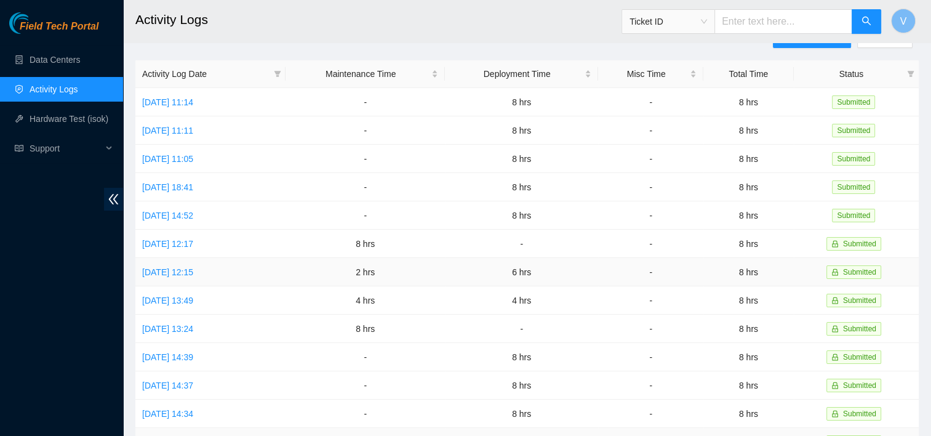
scroll to position [0, 0]
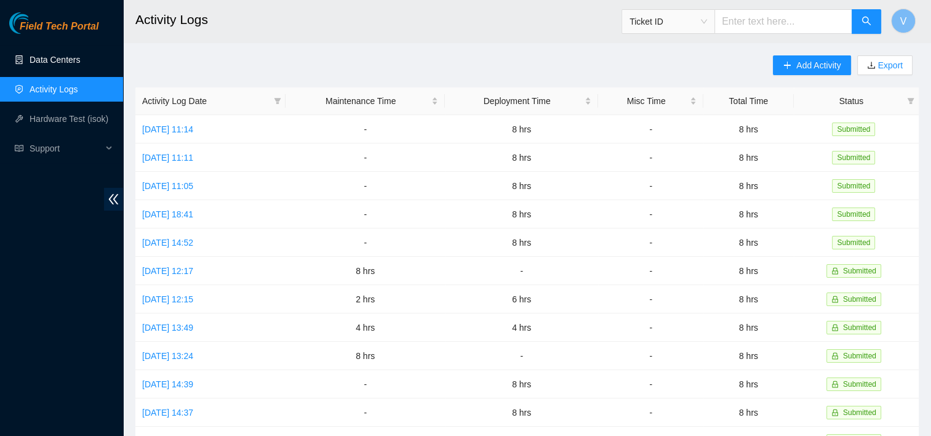
click at [80, 64] on link "Data Centers" at bounding box center [55, 60] width 50 height 10
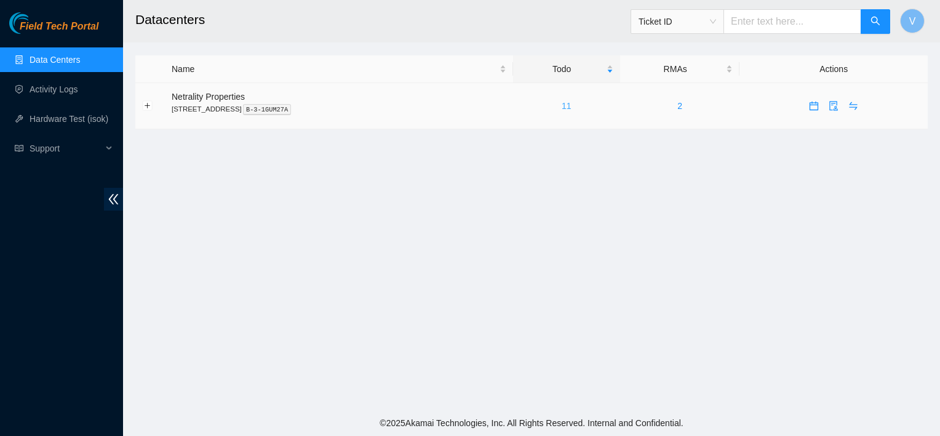
click at [572, 106] on link "11" at bounding box center [567, 106] width 10 height 10
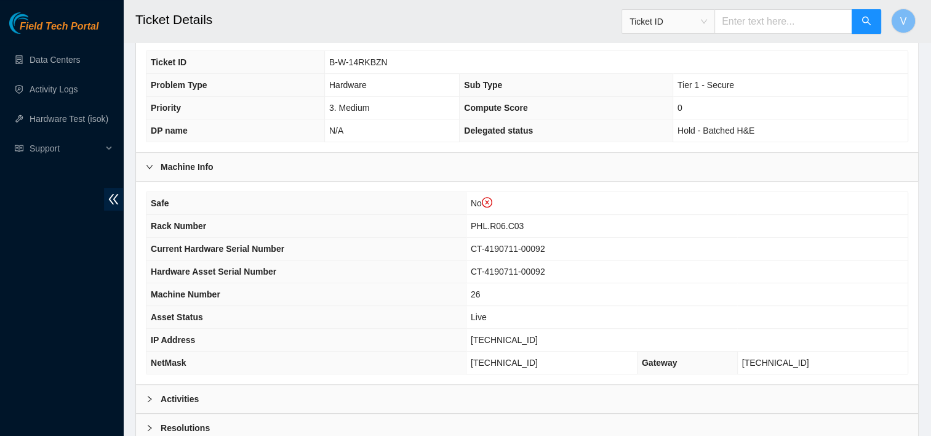
scroll to position [418, 0]
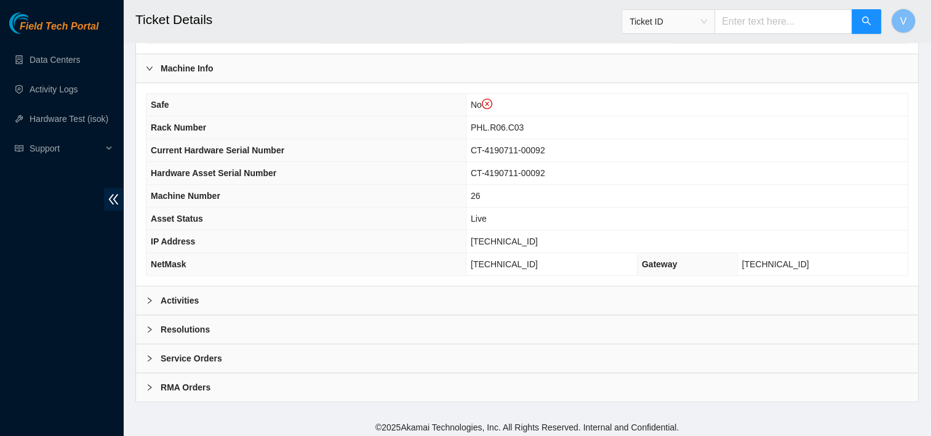
drag, startPoint x: 297, startPoint y: 297, endPoint x: 213, endPoint y: 285, distance: 85.1
click at [213, 286] on div "Activities" at bounding box center [527, 300] width 782 height 28
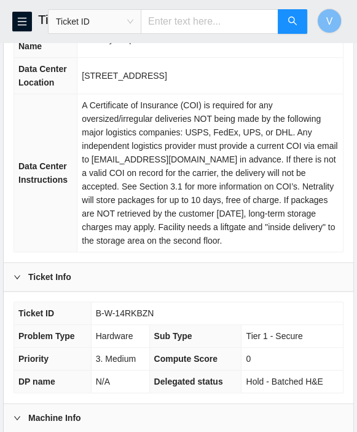
scroll to position [207, 0]
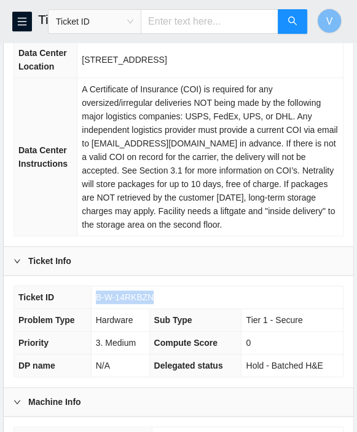
drag, startPoint x: 149, startPoint y: 297, endPoint x: 98, endPoint y: 298, distance: 51.1
click at [98, 298] on span "B-W-14RKBZN" at bounding box center [125, 297] width 58 height 10
copy span "B-W-14RKBZN"
click at [245, 278] on div "Ticket ID B-W-14RKBZN Problem Type Hardware Sub Type Tier 1 - Secure Priority 3…" at bounding box center [179, 331] width 350 height 111
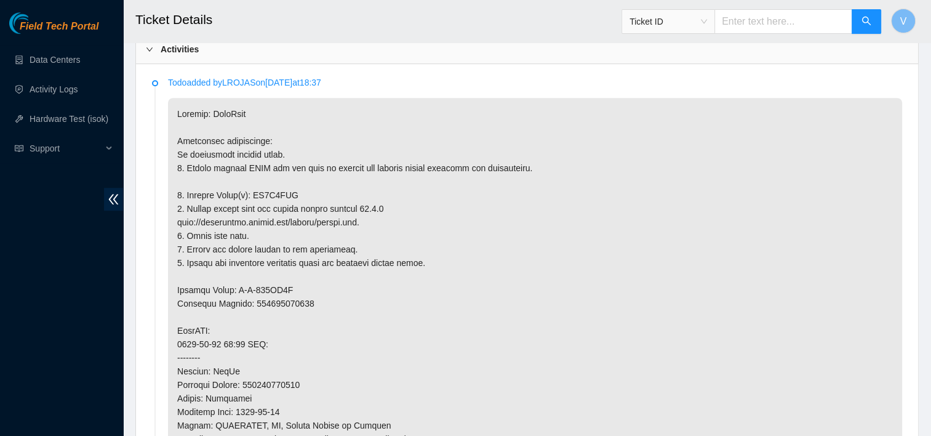
scroll to position [669, 0]
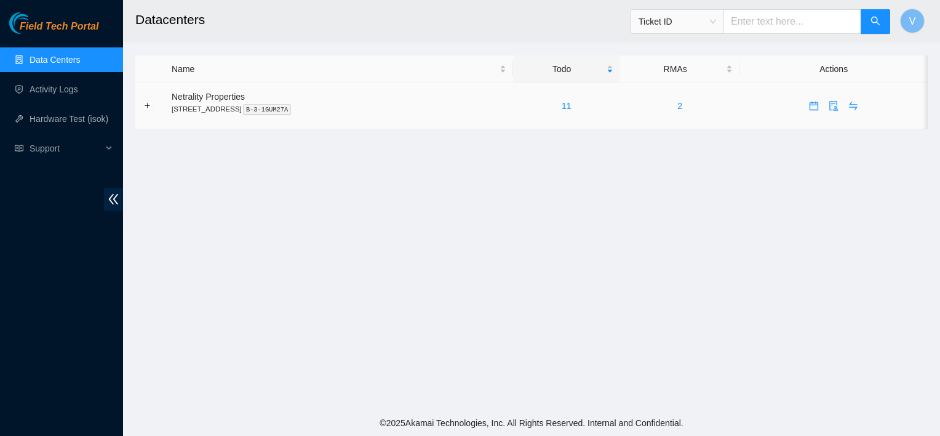
click at [585, 114] on td "11" at bounding box center [566, 106] width 107 height 46
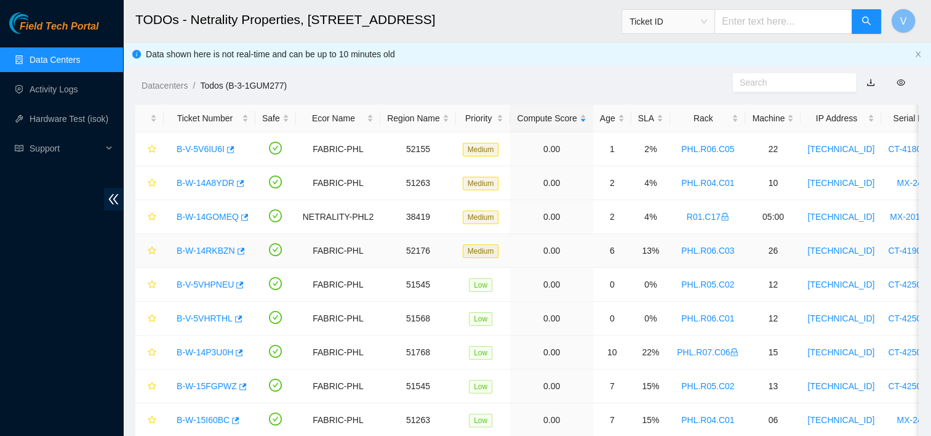
click at [242, 252] on div "B-W-14RKBZN" at bounding box center [209, 251] width 78 height 20
click at [237, 253] on icon "button" at bounding box center [240, 251] width 9 height 9
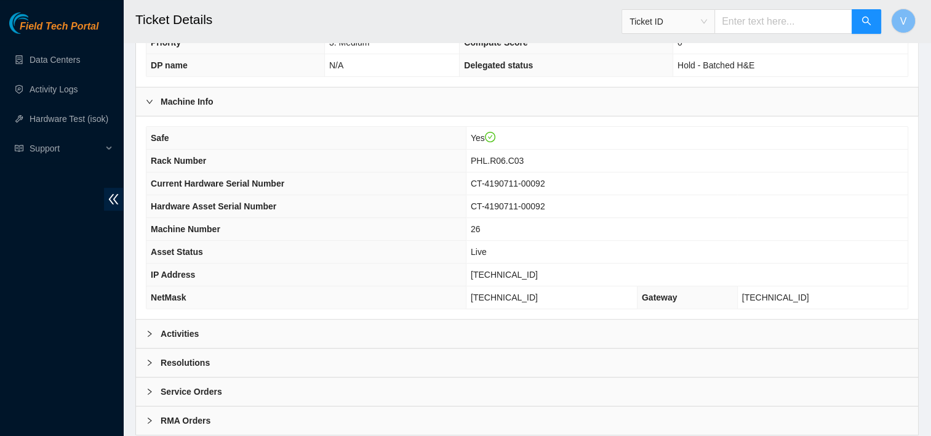
scroll to position [396, 0]
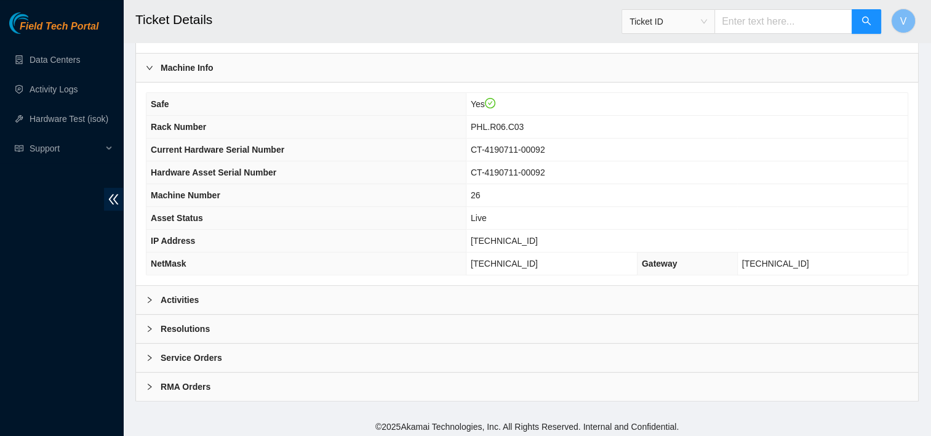
click at [233, 285] on div "Activities" at bounding box center [527, 299] width 782 height 28
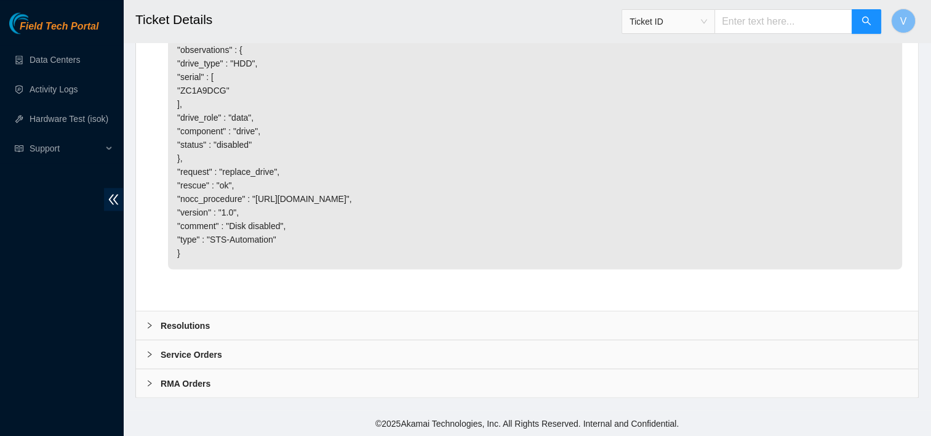
scroll to position [2149, 0]
click at [173, 332] on div "Resolutions" at bounding box center [527, 325] width 782 height 28
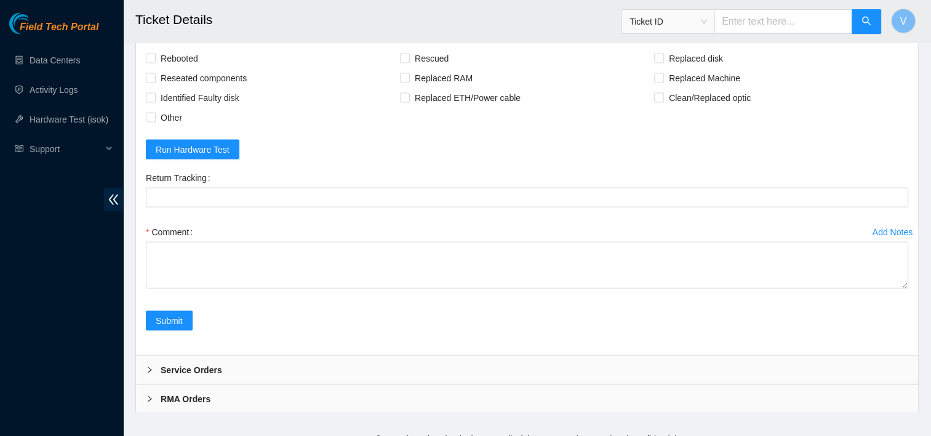
scroll to position [2323, 0]
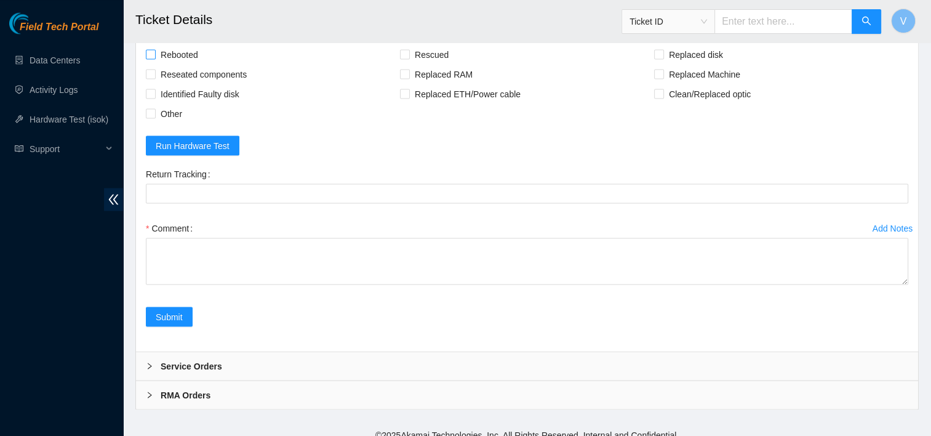
click at [194, 64] on span "Rebooted" at bounding box center [179, 54] width 47 height 20
click at [154, 58] on input "Rebooted" at bounding box center [150, 53] width 9 height 9
checkbox input "true"
click at [415, 64] on span "Rescued" at bounding box center [432, 54] width 44 height 20
click at [409, 58] on input "Rescued" at bounding box center [404, 53] width 9 height 9
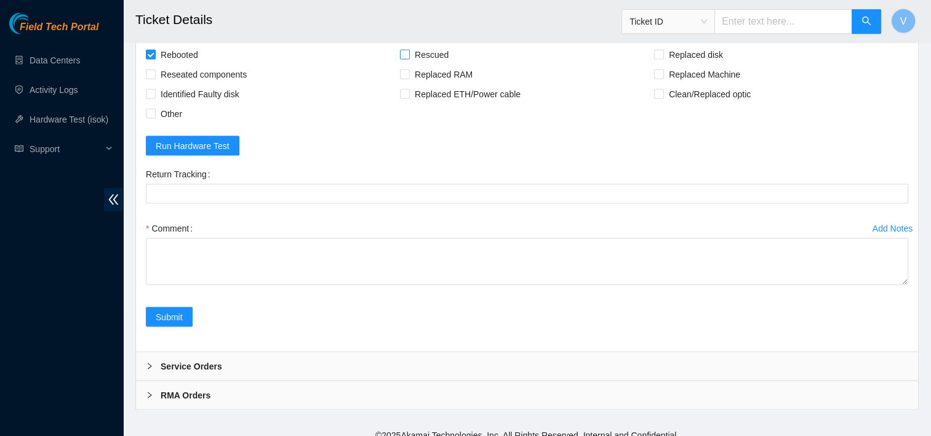
checkbox input "true"
click at [704, 64] on span "Replaced disk" at bounding box center [696, 54] width 64 height 20
click at [663, 58] on input "Replaced disk" at bounding box center [658, 53] width 9 height 9
checkbox input "true"
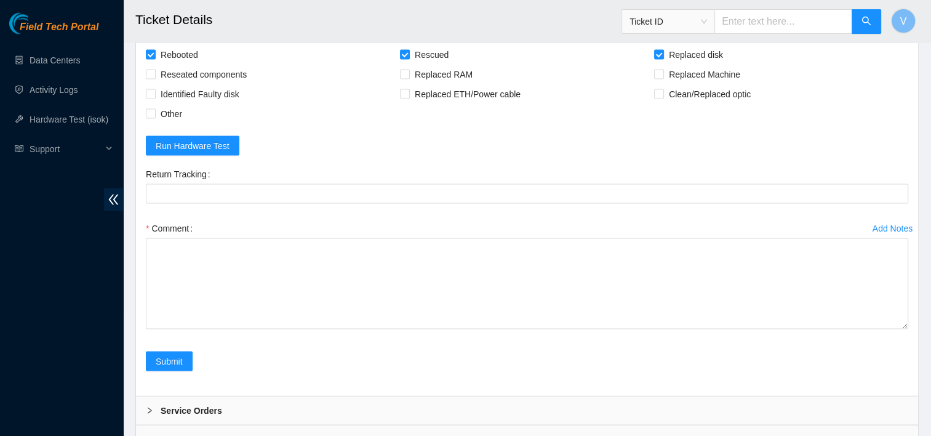
drag, startPoint x: 906, startPoint y: 411, endPoint x: 901, endPoint y: 455, distance: 44.5
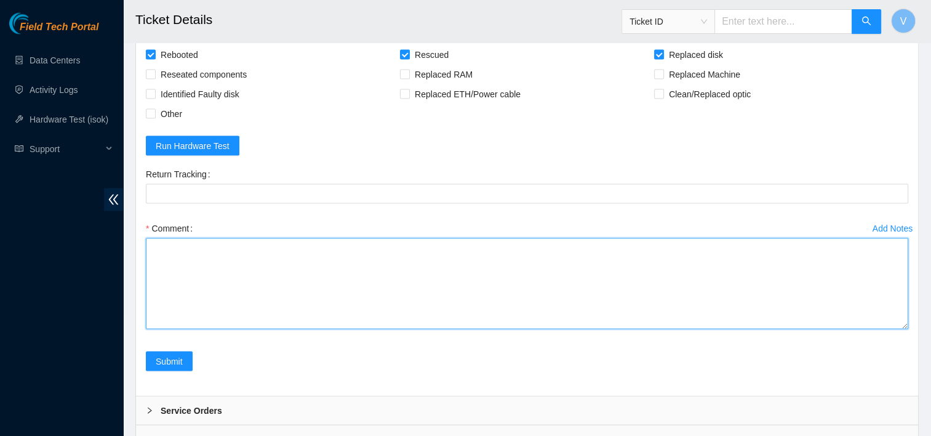
click at [581, 329] on textarea "Comment" at bounding box center [527, 282] width 762 height 91
paste textarea "Removed faulty disk s/n: (), replaced with new disk s/n: () -RMA Return: -Retur…"
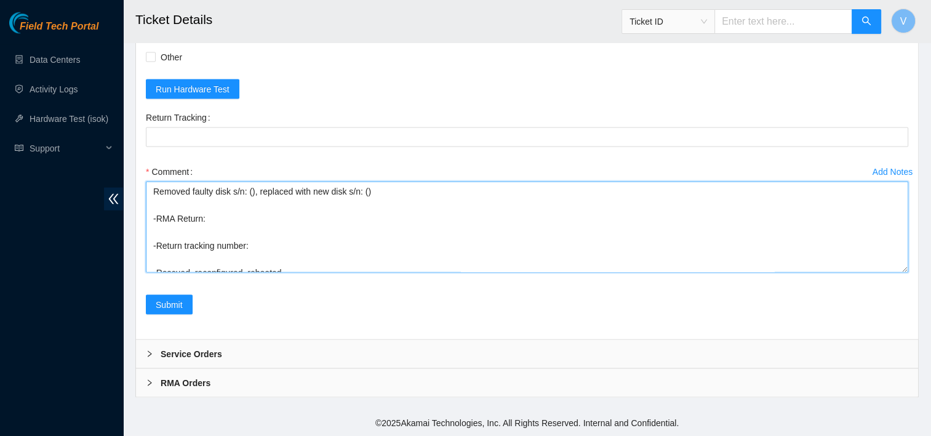
scroll to position [2438, 0]
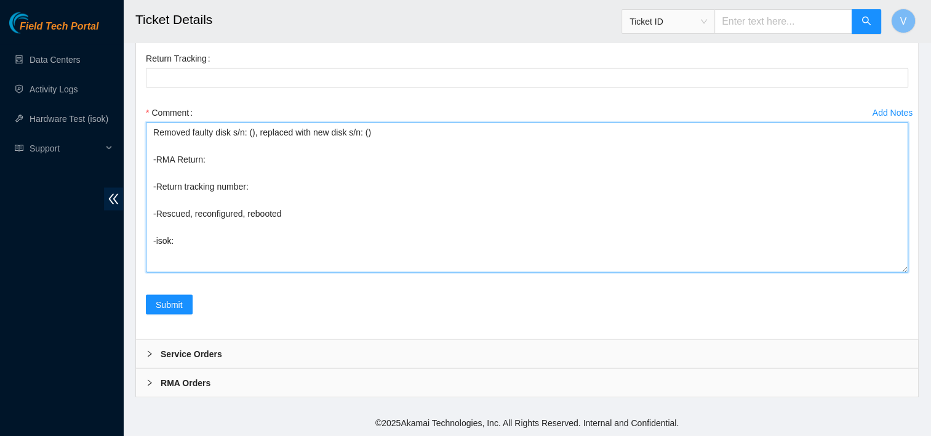
drag, startPoint x: 903, startPoint y: 341, endPoint x: 898, endPoint y: 401, distance: 59.9
click at [898, 273] on textarea "Removed faulty disk s/n: (), replaced with new disk s/n: () -RMA Return: -Retur…" at bounding box center [527, 197] width 762 height 150
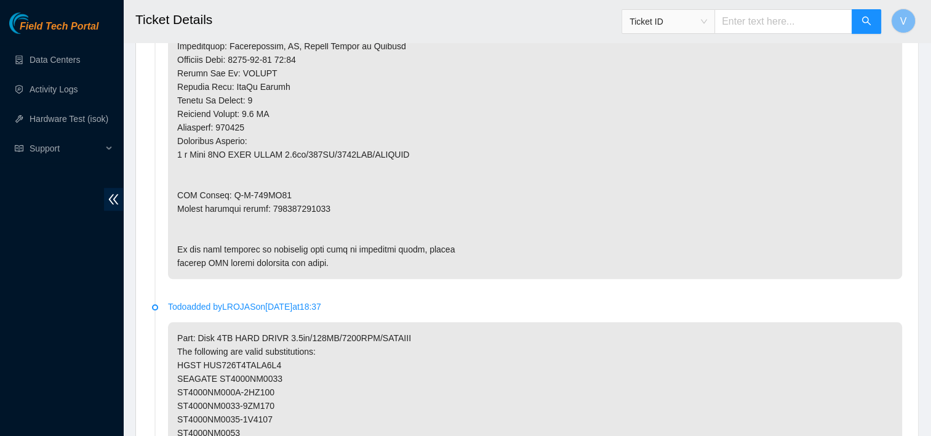
scroll to position [1039, 0]
copy p "463470049302"
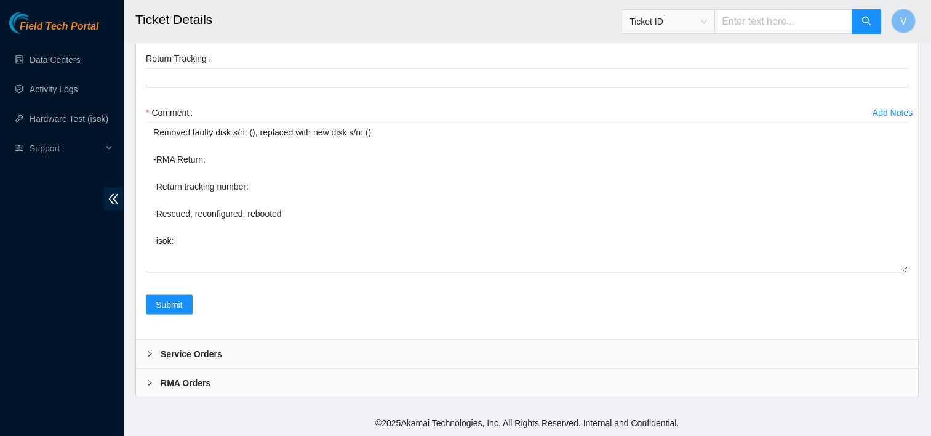
scroll to position [2569, 0]
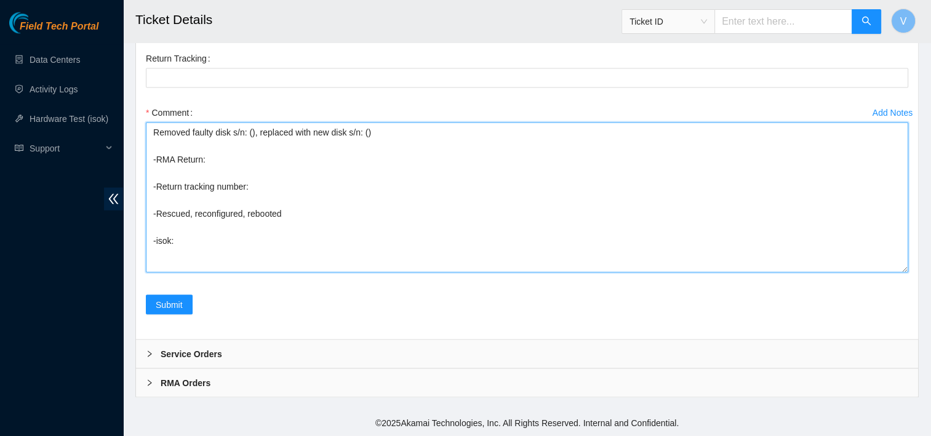
click at [263, 194] on textarea "Removed faulty disk s/n: (), replaced with new disk s/n: () -RMA Return: -Retur…" at bounding box center [527, 197] width 762 height 150
click at [256, 190] on textarea "Removed faulty disk s/n: (), replaced with new disk s/n: () -RMA Return: -Retur…" at bounding box center [527, 197] width 762 height 150
paste textarea "463470049302"
type textarea "Removed faulty disk s/n: (), replaced with new disk s/n: () -RMA Return: -Retur…"
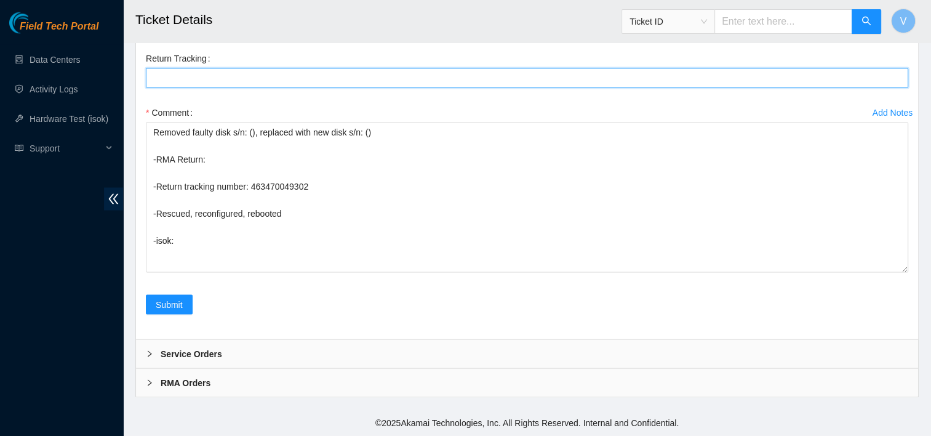
click at [207, 85] on Tracking "Return Tracking" at bounding box center [527, 78] width 762 height 20
paste Tracking "463470049302"
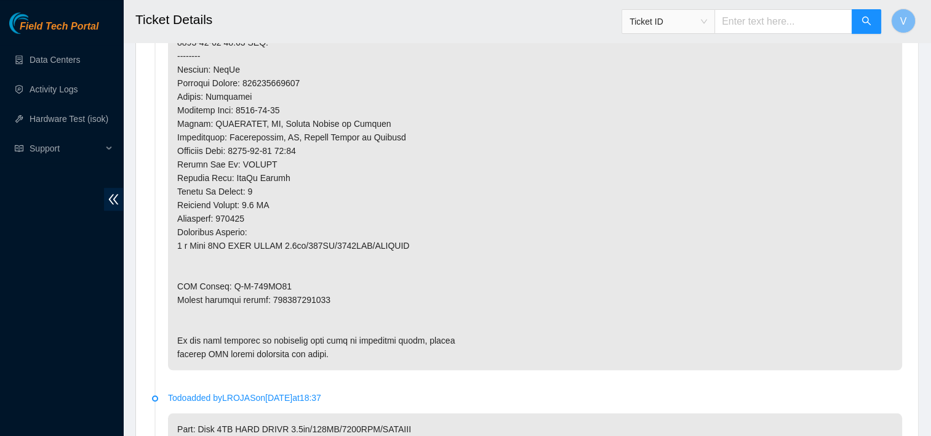
scroll to position [945, 0]
type Tracking "463470049302"
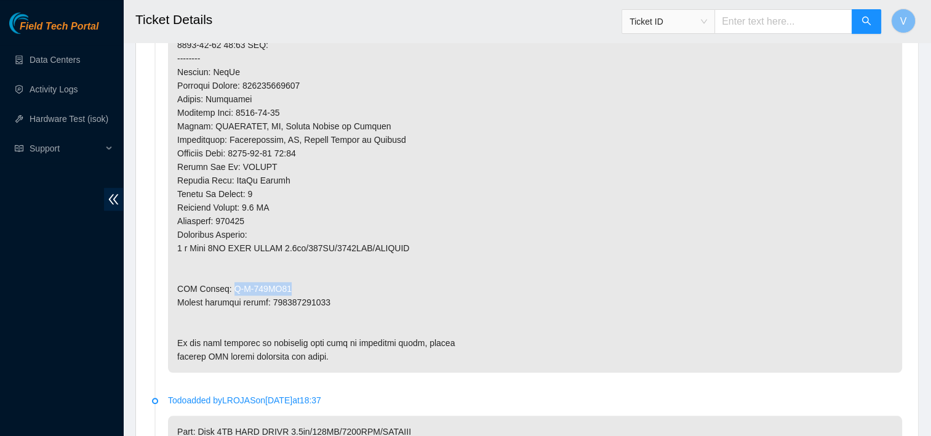
drag, startPoint x: 286, startPoint y: 283, endPoint x: 226, endPoint y: 290, distance: 60.1
click at [226, 290] on p at bounding box center [535, 85] width 734 height 573
copy p "B-W-153UN94"
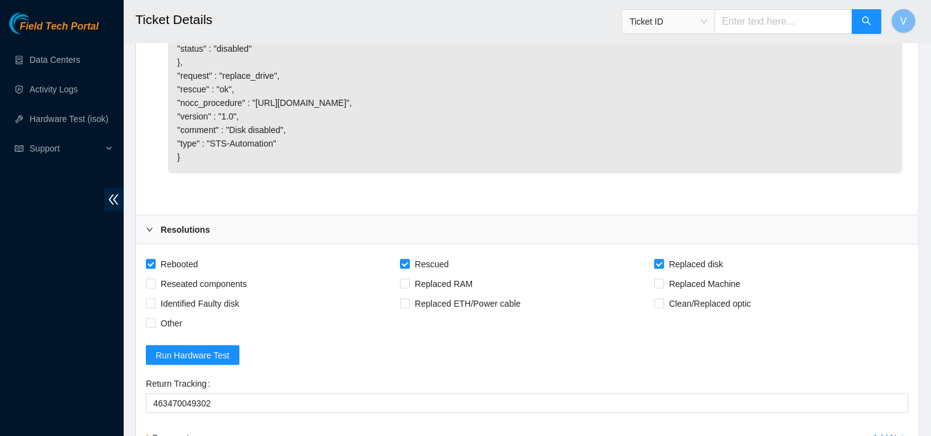
scroll to position [2569, 0]
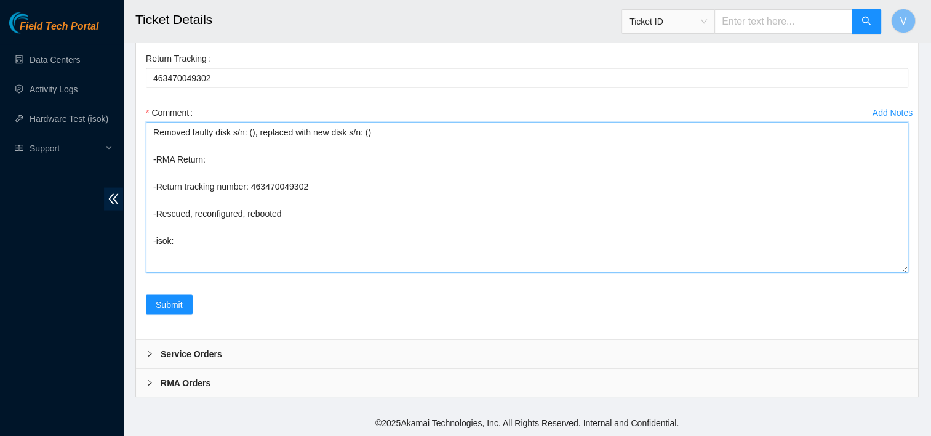
click at [220, 164] on textarea "Removed faulty disk s/n: (), replaced with new disk s/n: () -RMA Return: -Retur…" at bounding box center [527, 197] width 762 height 150
paste textarea "B-W-153UN94"
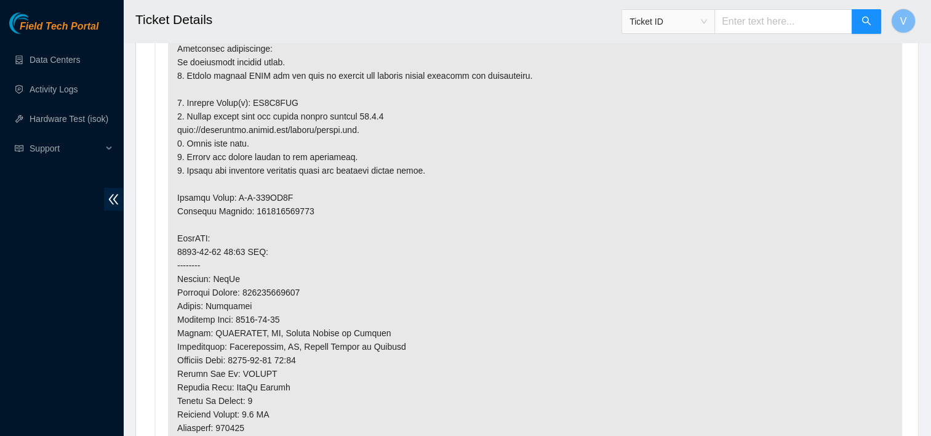
scroll to position [721, 0]
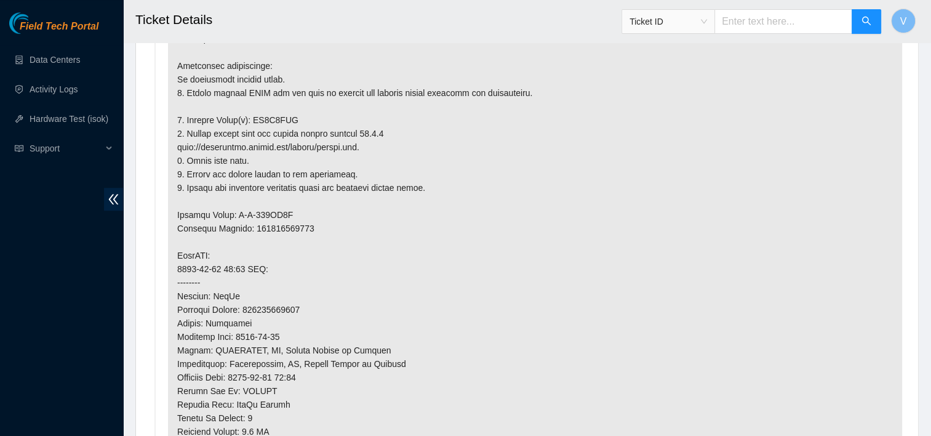
click at [276, 116] on p at bounding box center [535, 309] width 734 height 573
copy p "ZC1A9DCG"
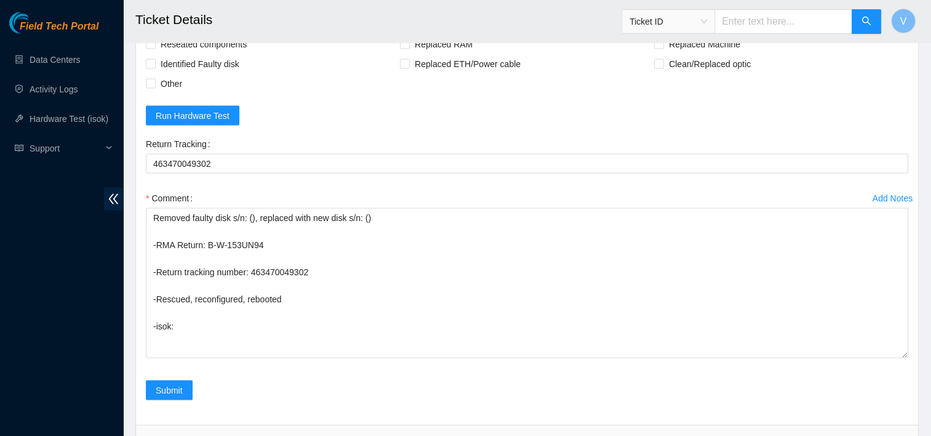
scroll to position [2569, 0]
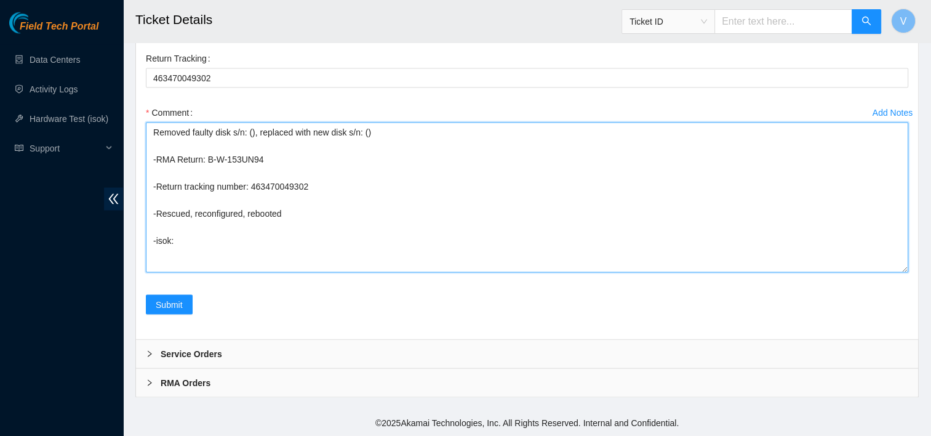
click at [250, 135] on textarea "Removed faulty disk s/n: (), replaced with new disk s/n: () -RMA Return: B-W-15…" at bounding box center [527, 197] width 762 height 150
paste textarea "ZC1A9DCG"
click at [407, 133] on textarea "Removed faulty disk s/n: (ZC1A9DCG), replaced with new disk s/n: () -RMA Return…" at bounding box center [527, 197] width 762 height 150
click at [245, 244] on textarea "Removed faulty disk s/n: (ZC1A9DCG), replaced with new disk s/n: (Z1Z7L2GY) -RM…" at bounding box center [527, 197] width 762 height 150
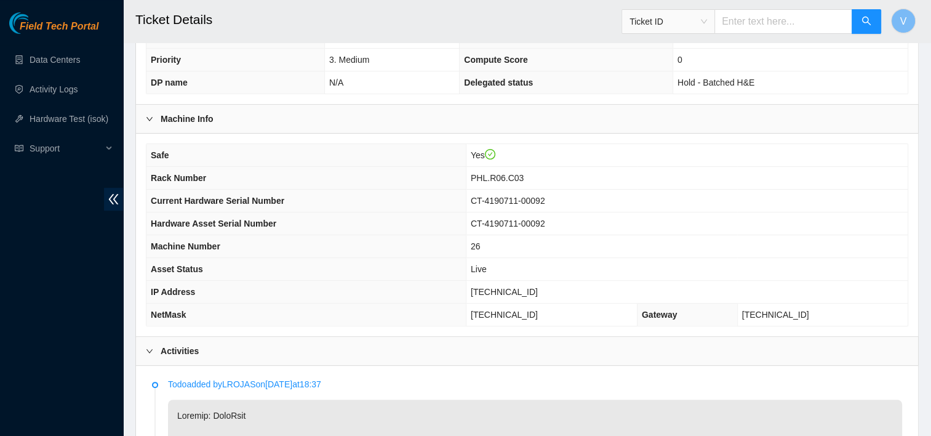
scroll to position [349, 0]
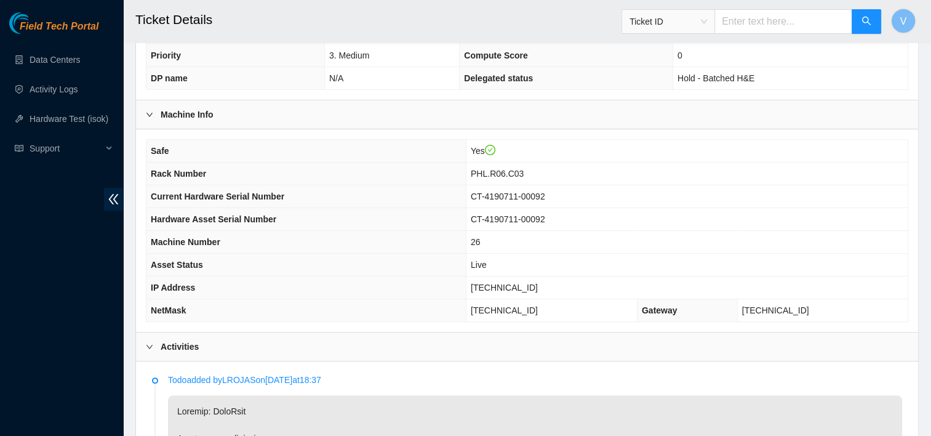
click at [538, 283] on span "23.46.12.29" at bounding box center [504, 287] width 67 height 10
copy span "23.46.12.29"
drag, startPoint x: 359, startPoint y: 299, endPoint x: 362, endPoint y: 286, distance: 13.2
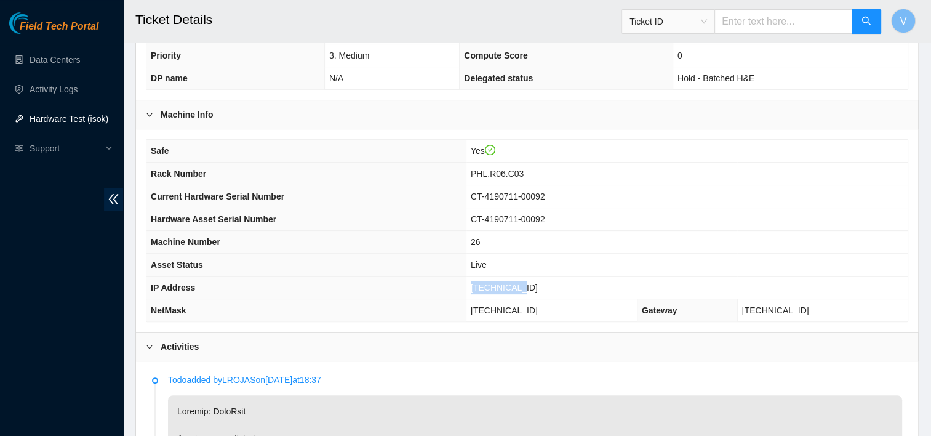
click at [362, 286] on tbody "Safe Yes Rack Number PHL.R06.C03 Current Hardware Serial Number CT-4190711-0009…" at bounding box center [526, 231] width 761 height 182
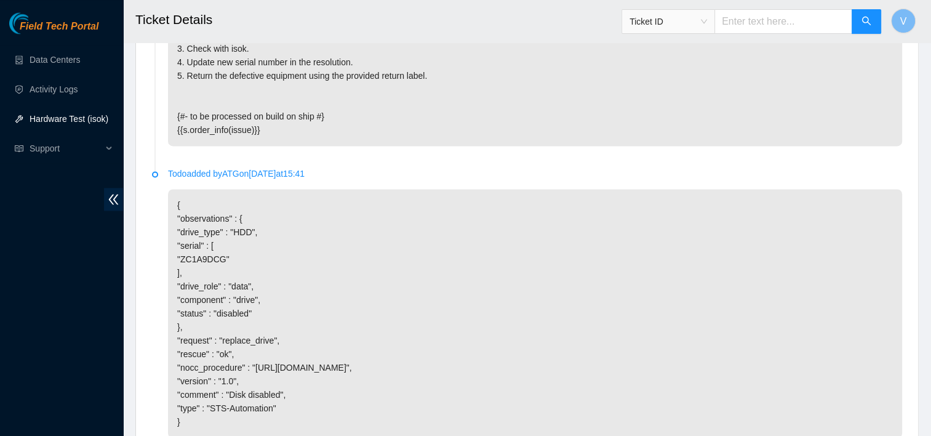
drag, startPoint x: 362, startPoint y: 286, endPoint x: 548, endPoint y: 239, distance: 192.2
click at [548, 146] on p "{%- import 'sts-macros.j2' as s with context -%} {%- set issue = myutils.get_is…" at bounding box center [535, 21] width 734 height 249
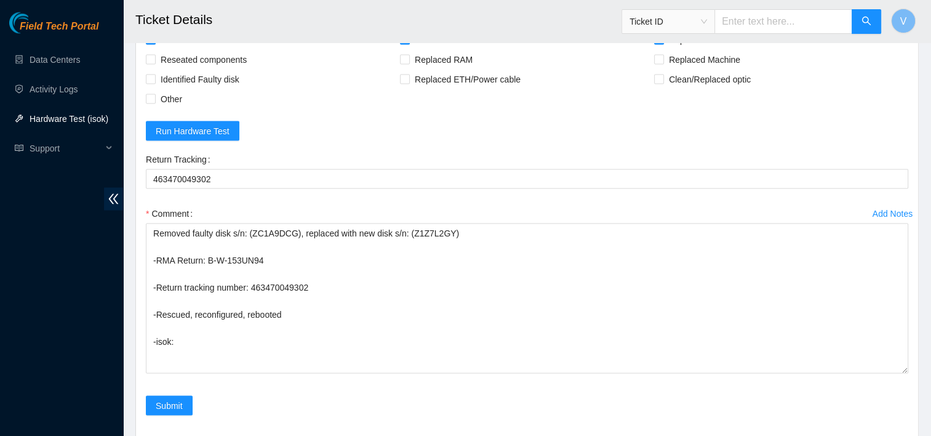
scroll to position [2569, 0]
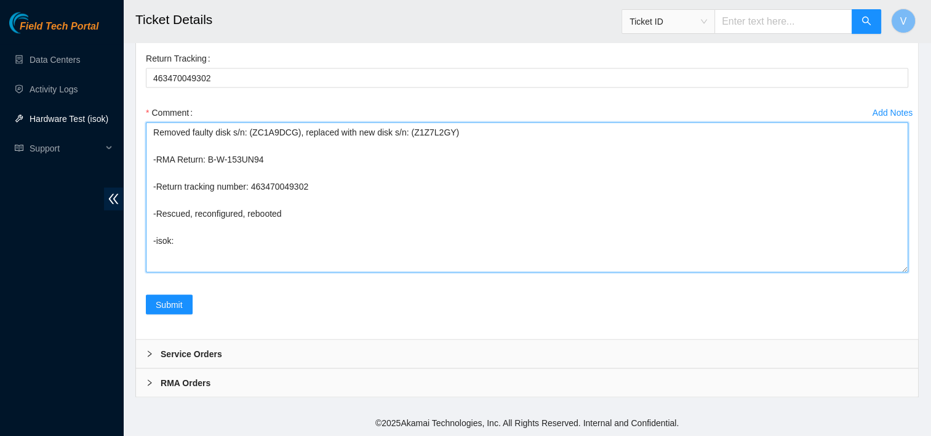
click at [241, 247] on textarea "Removed faulty disk s/n: (ZC1A9DCG), replaced with new disk s/n: (Z1Z7L2GY) -RM…" at bounding box center [527, 197] width 762 height 150
paste textarea "23.46.12.29 : passed: ok"
type textarea "Removed faulty disk s/n: (ZC1A9DCG), replaced with new disk s/n: (Z1Z7L2GY) -RM…"
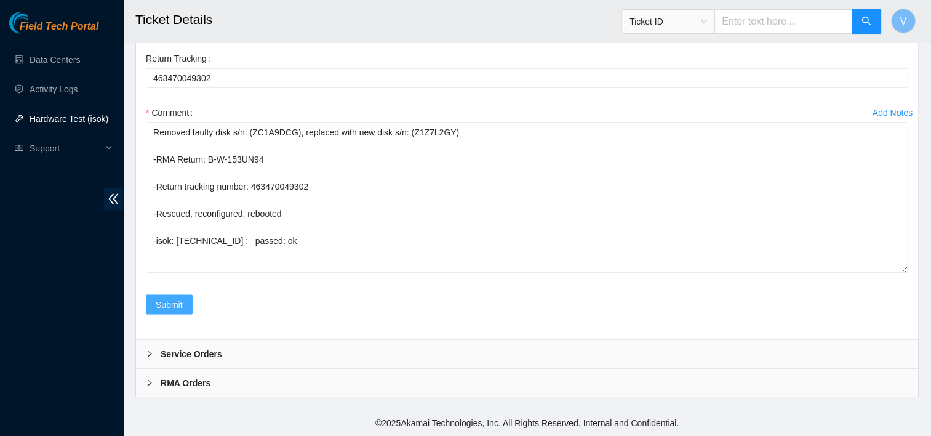
click at [172, 300] on span "Submit" at bounding box center [169, 305] width 27 height 14
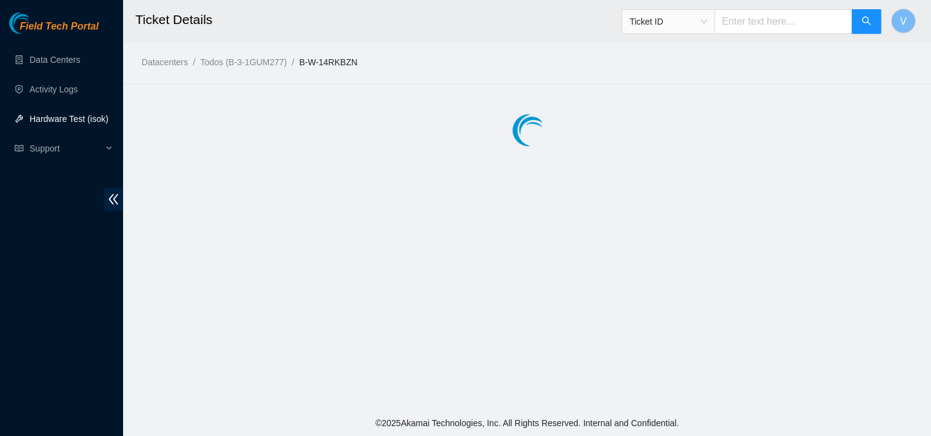
scroll to position [0, 0]
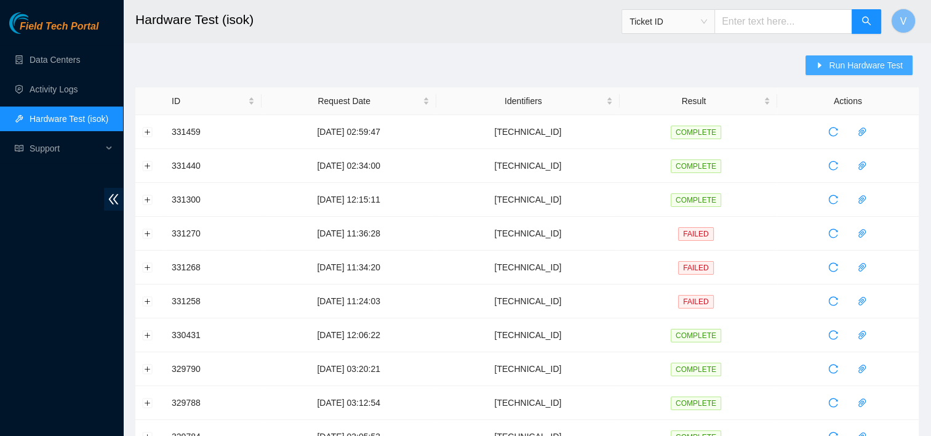
click at [864, 69] on span "Run Hardware Test" at bounding box center [866, 65] width 74 height 14
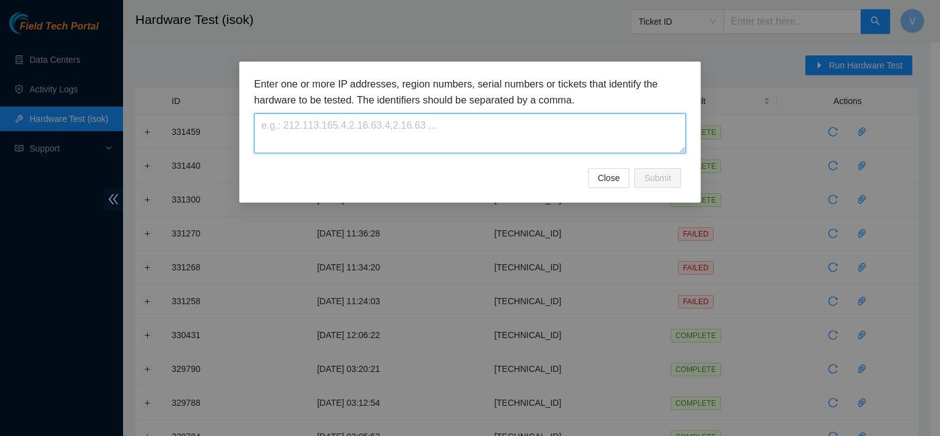
click at [620, 138] on textarea at bounding box center [470, 133] width 432 height 40
paste textarea "[TECHNICAL_ID]"
type textarea "[TECHNICAL_ID]"
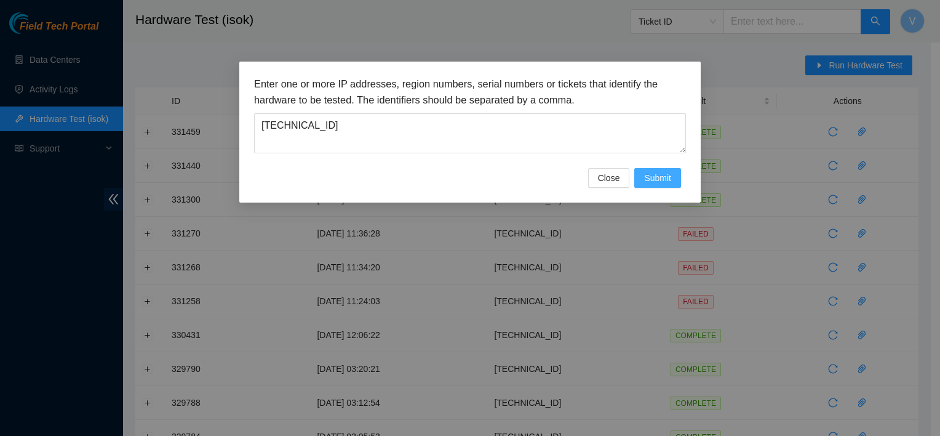
click at [663, 180] on span "Submit" at bounding box center [657, 178] width 27 height 14
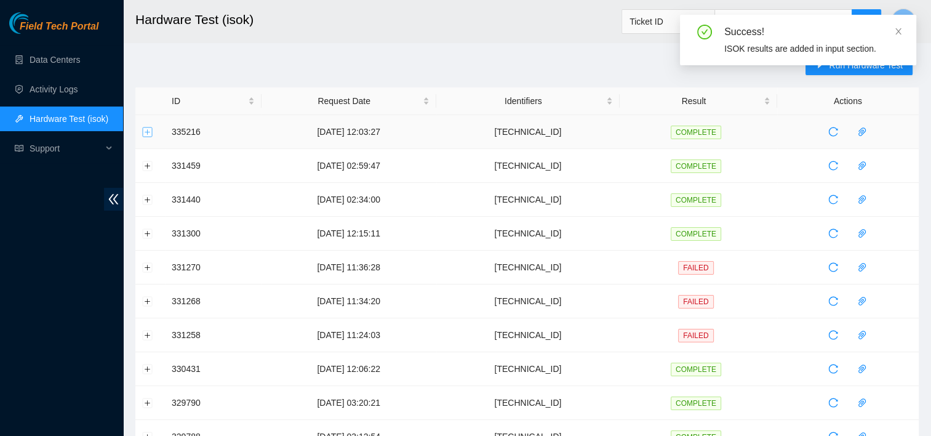
click at [145, 135] on button "Expand row" at bounding box center [148, 132] width 10 height 10
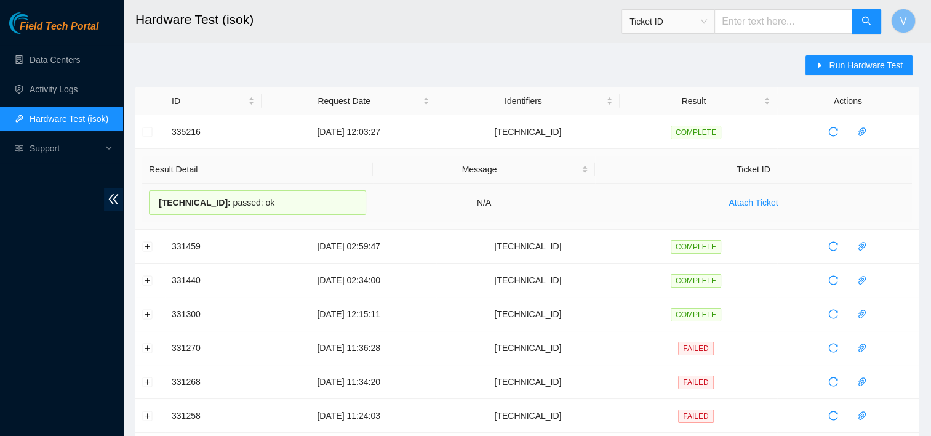
drag, startPoint x: 263, startPoint y: 209, endPoint x: 158, endPoint y: 212, distance: 105.3
click at [158, 212] on div "[TECHNICAL_ID] : passed: ok" at bounding box center [257, 202] width 217 height 25
copy div "[TECHNICAL_ID] : passed: ok"
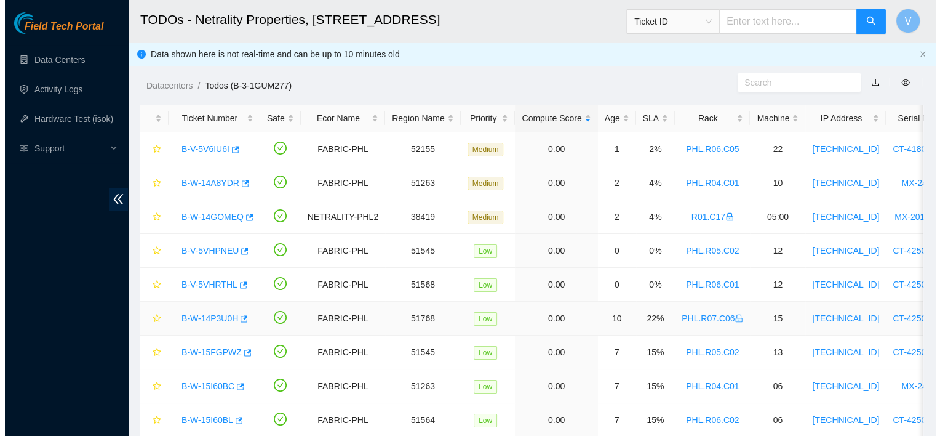
scroll to position [81, 0]
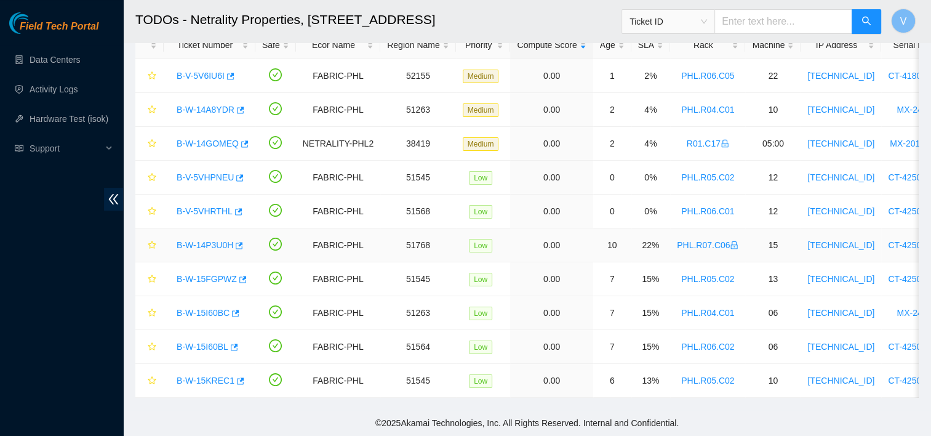
click at [212, 240] on link "B-W-14P3U0H" at bounding box center [205, 245] width 57 height 10
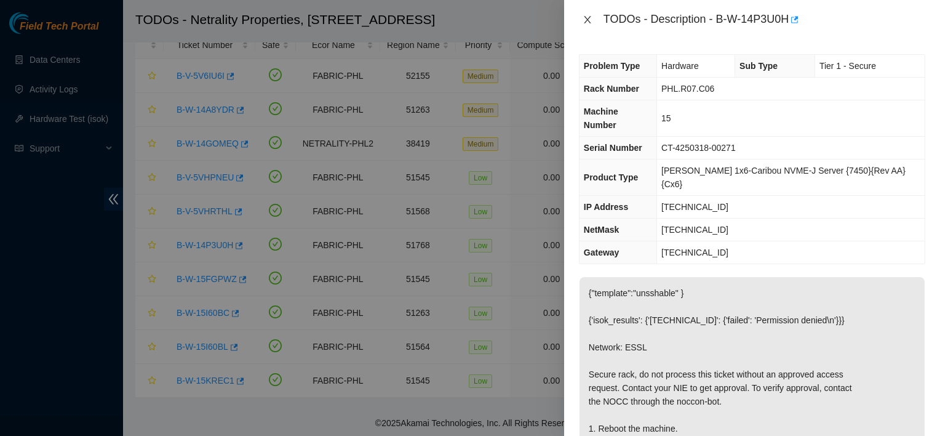
click at [587, 25] on button "Close" at bounding box center [587, 20] width 17 height 12
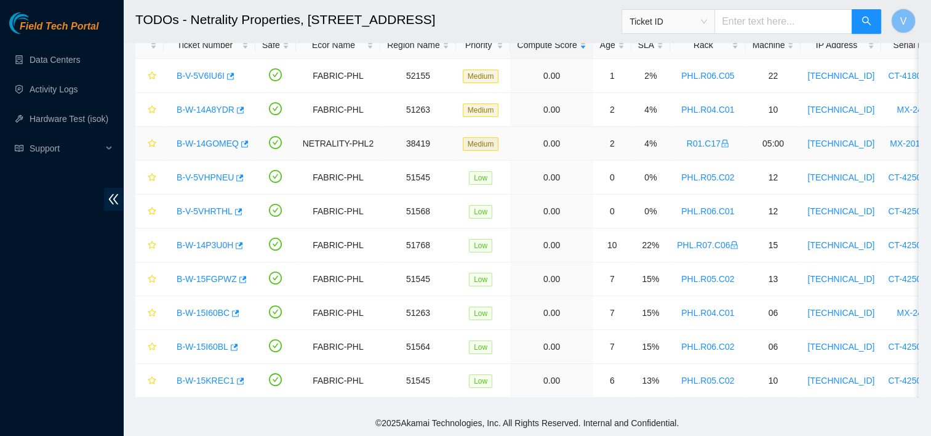
click at [225, 138] on link "B-W-14GOMEQ" at bounding box center [208, 143] width 62 height 10
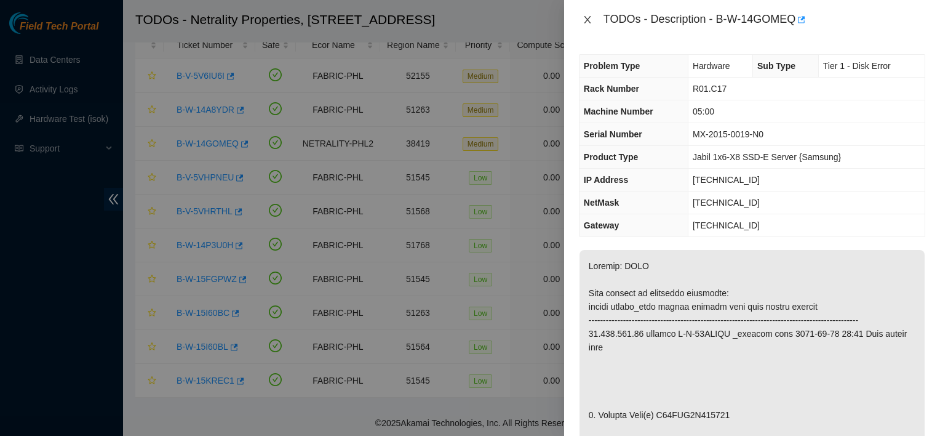
click at [589, 16] on icon "close" at bounding box center [588, 20] width 10 height 10
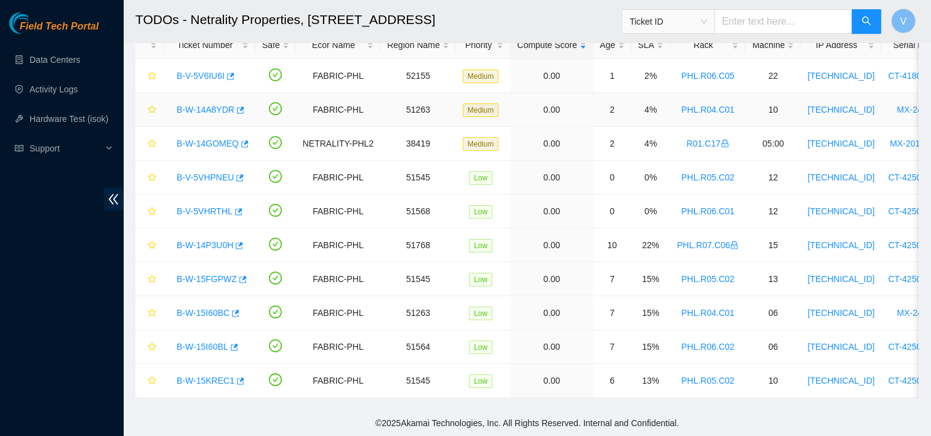
click at [224, 106] on link "B-W-14A8YDR" at bounding box center [206, 110] width 58 height 10
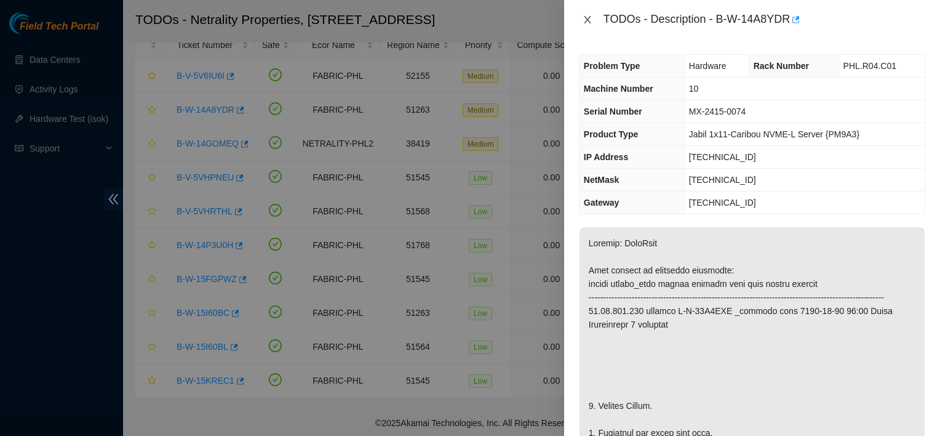
click at [583, 18] on icon "close" at bounding box center [588, 20] width 10 height 10
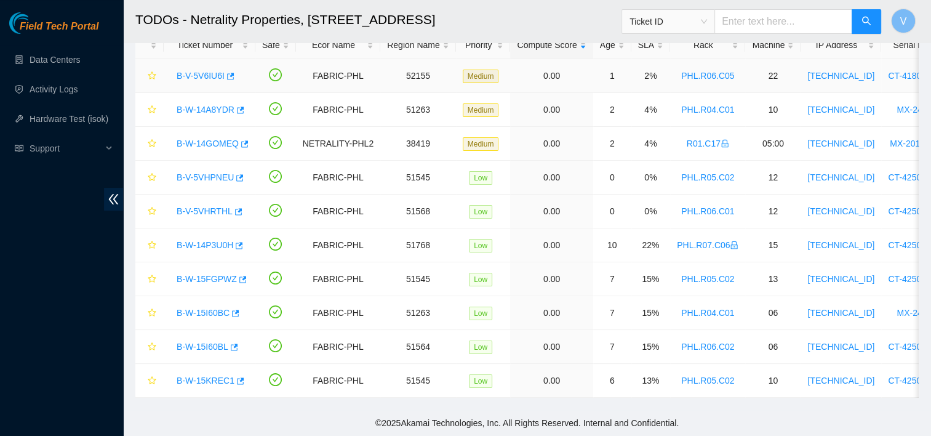
click at [218, 71] on link "B-V-5V6IU6I" at bounding box center [201, 76] width 48 height 10
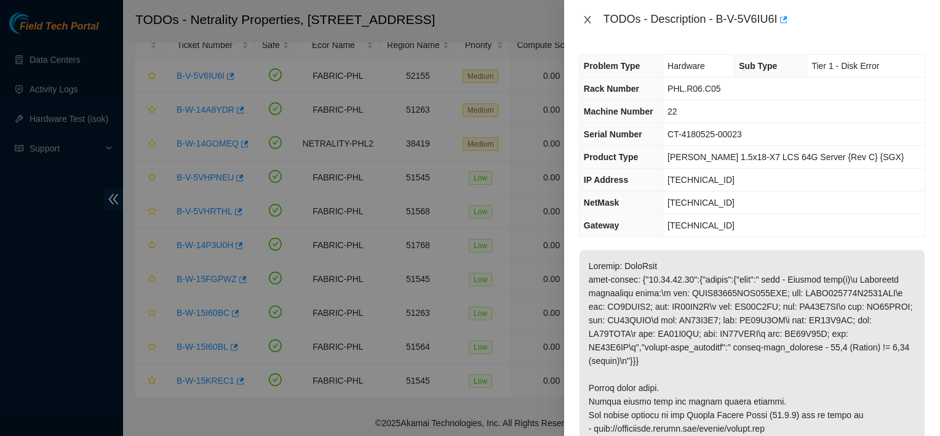
click at [585, 21] on icon "close" at bounding box center [588, 20] width 10 height 10
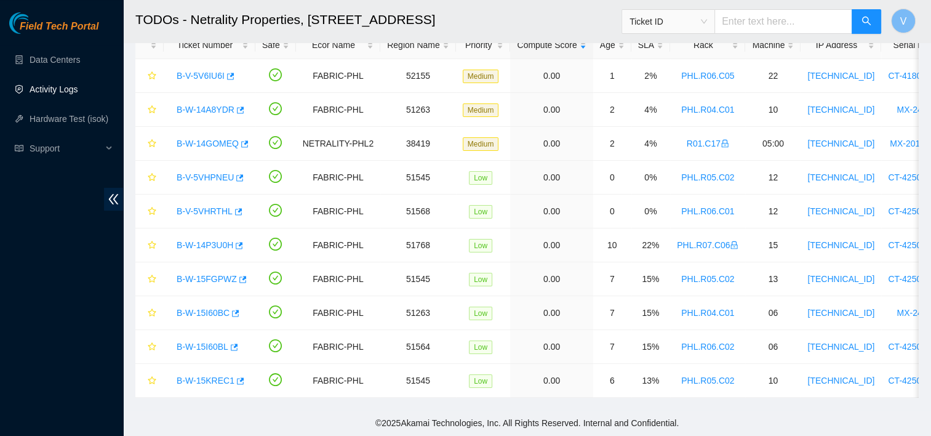
click at [63, 84] on link "Activity Logs" at bounding box center [54, 89] width 49 height 10
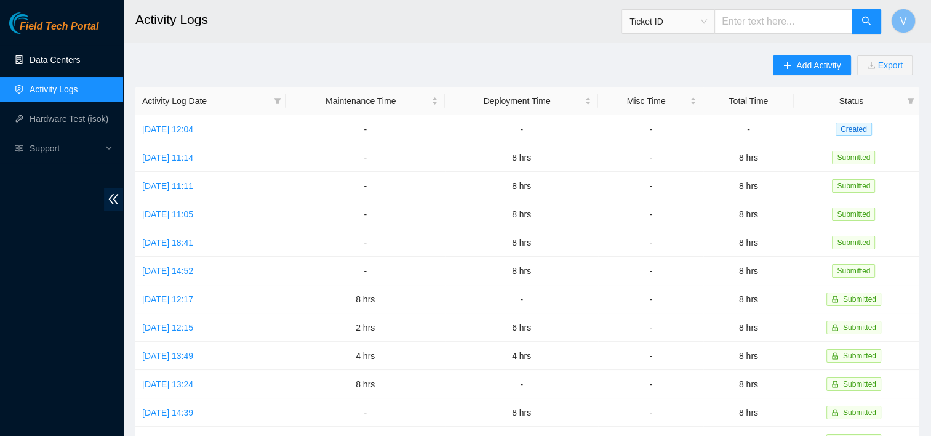
click at [52, 55] on link "Data Centers" at bounding box center [55, 60] width 50 height 10
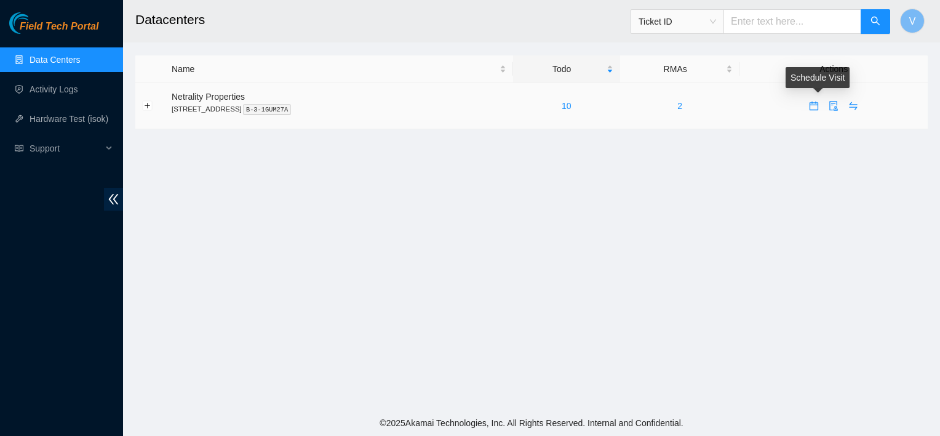
click at [813, 105] on icon "calendar" at bounding box center [814, 106] width 10 height 10
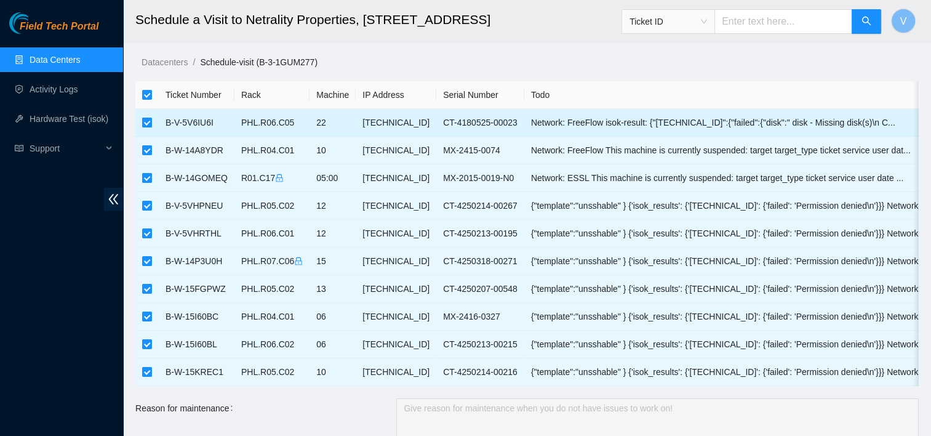
click at [150, 122] on input "checkbox" at bounding box center [147, 123] width 10 height 10
checkbox input "false"
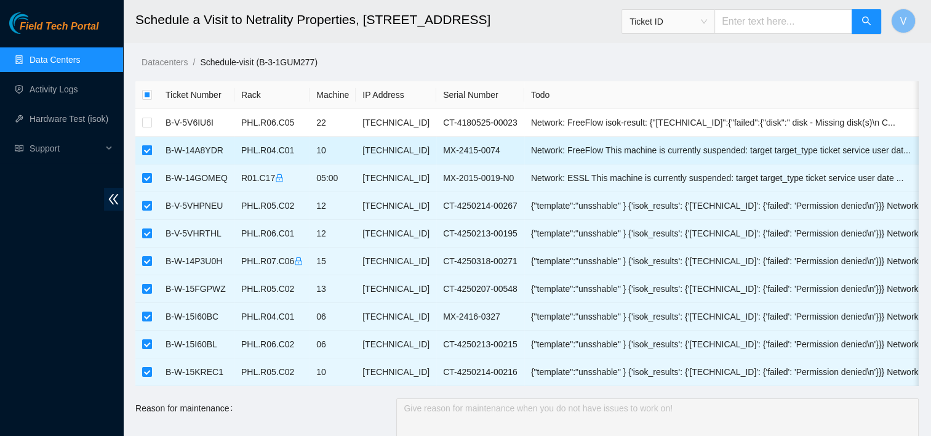
click at [150, 150] on input "checkbox" at bounding box center [147, 150] width 10 height 10
checkbox input "false"
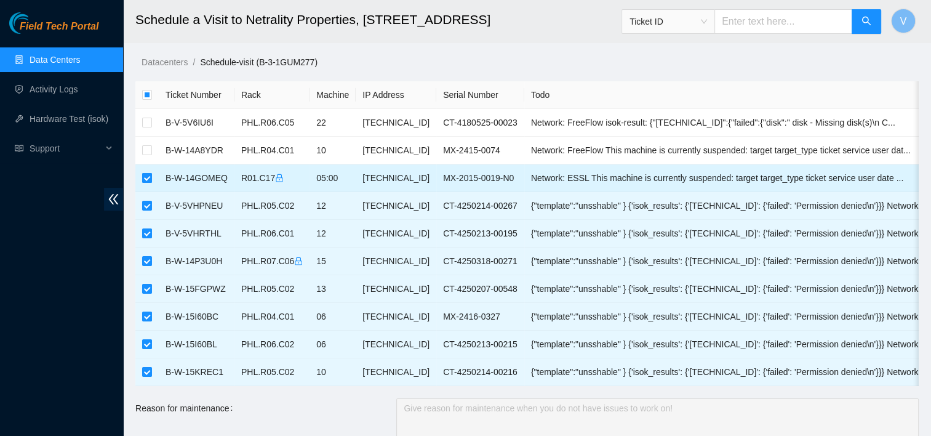
click at [145, 175] on input "checkbox" at bounding box center [147, 178] width 10 height 10
checkbox input "false"
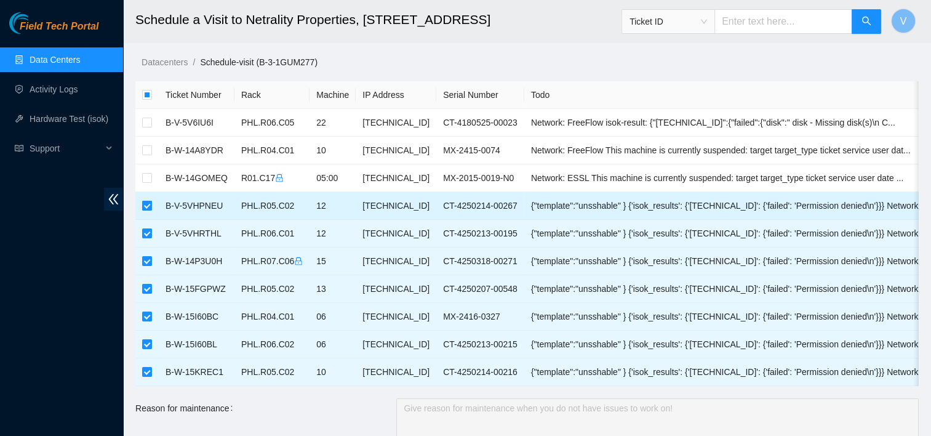
click at [145, 201] on input "checkbox" at bounding box center [147, 206] width 10 height 10
checkbox input "false"
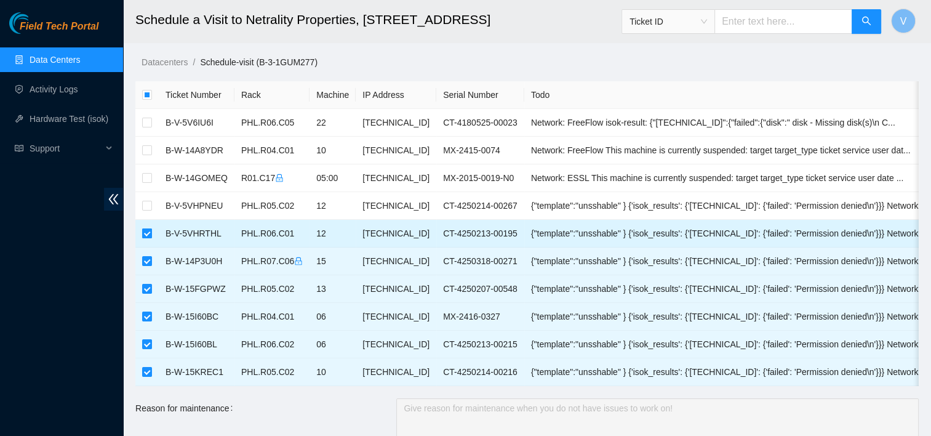
click at [145, 236] on input "checkbox" at bounding box center [147, 233] width 10 height 10
checkbox input "false"
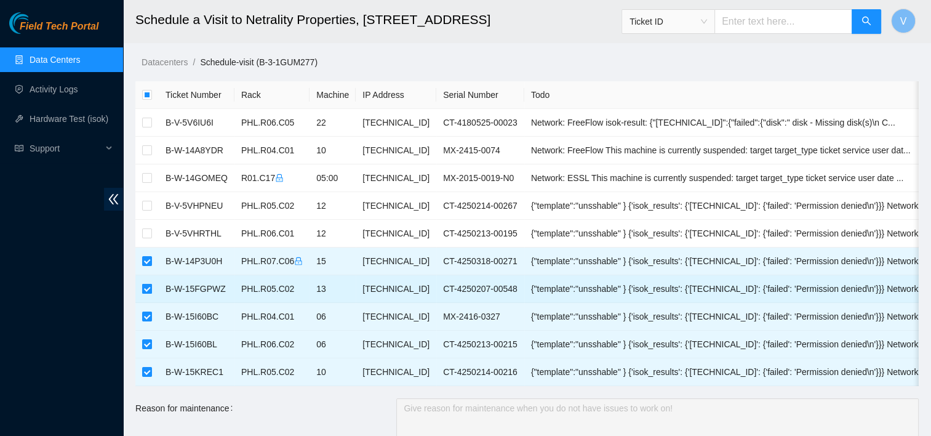
click at [150, 289] on input "checkbox" at bounding box center [147, 289] width 10 height 10
checkbox input "false"
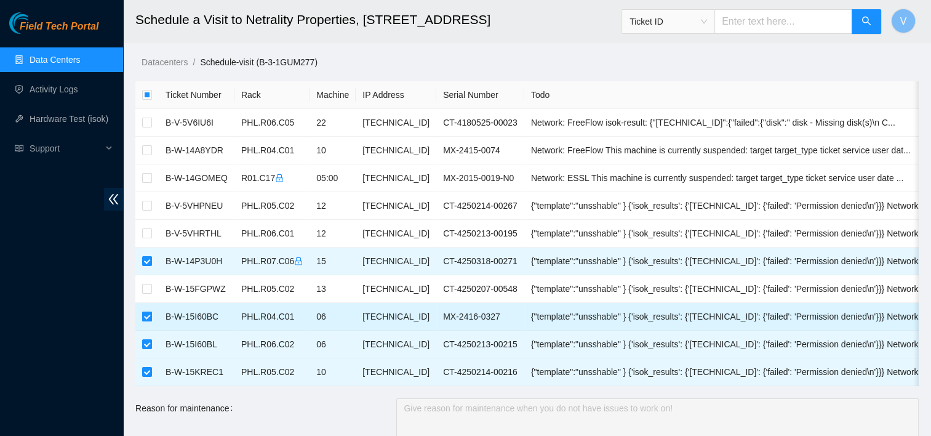
click at [148, 316] on input "checkbox" at bounding box center [147, 316] width 10 height 10
checkbox input "false"
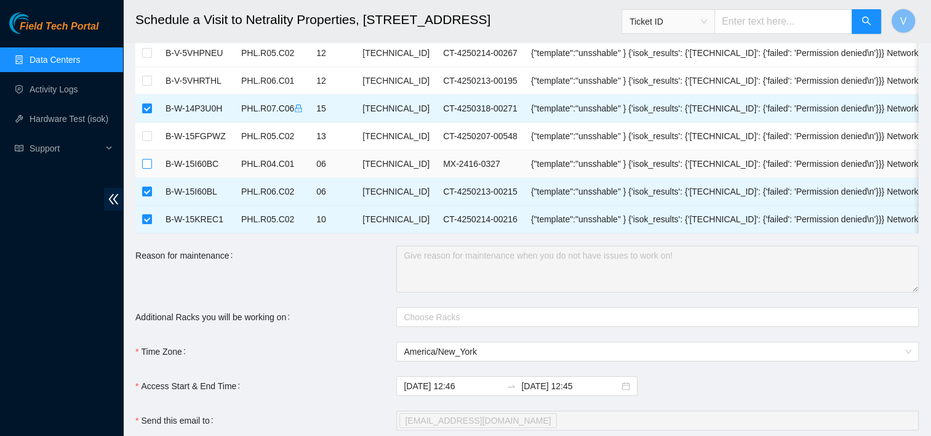
scroll to position [156, 0]
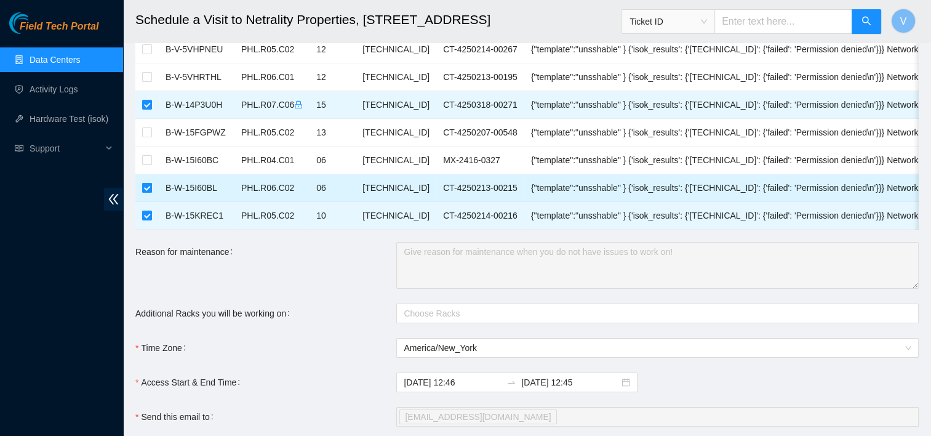
click at [145, 188] on input "checkbox" at bounding box center [147, 188] width 10 height 10
checkbox input "false"
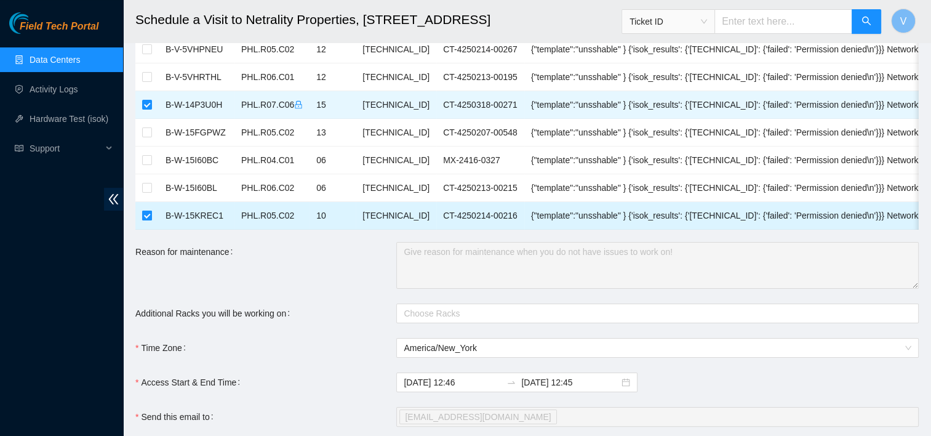
click at [148, 210] on input "checkbox" at bounding box center [147, 215] width 10 height 10
checkbox input "false"
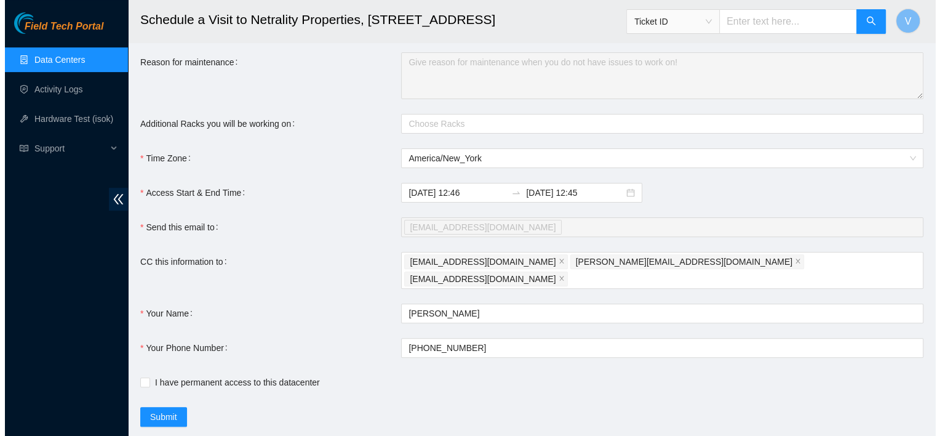
scroll to position [367, 0]
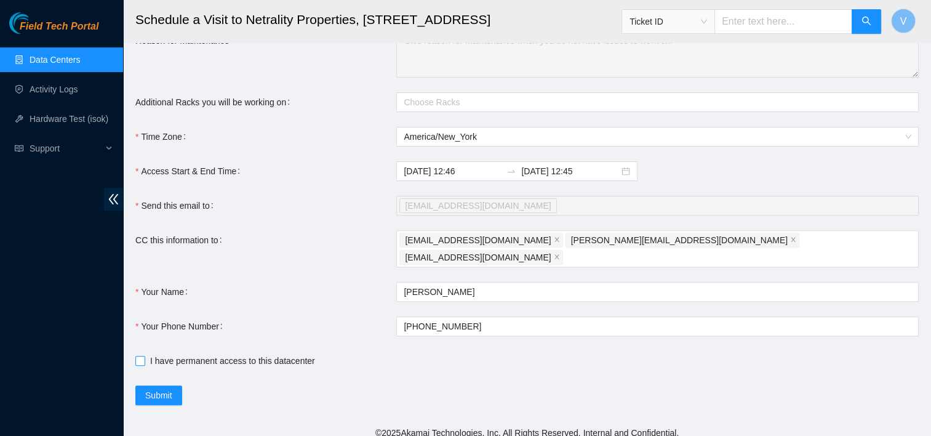
click at [144, 356] on span at bounding box center [140, 361] width 10 height 10
click at [144, 356] on input "I have permanent access to this datacenter" at bounding box center [139, 360] width 9 height 9
checkbox input "true"
click at [167, 391] on span "Submit" at bounding box center [158, 395] width 27 height 14
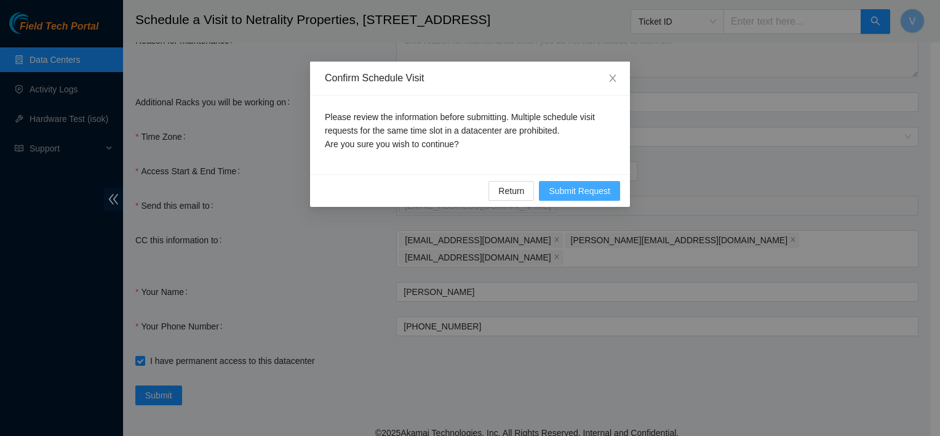
click at [571, 191] on span "Submit Request" at bounding box center [580, 191] width 62 height 14
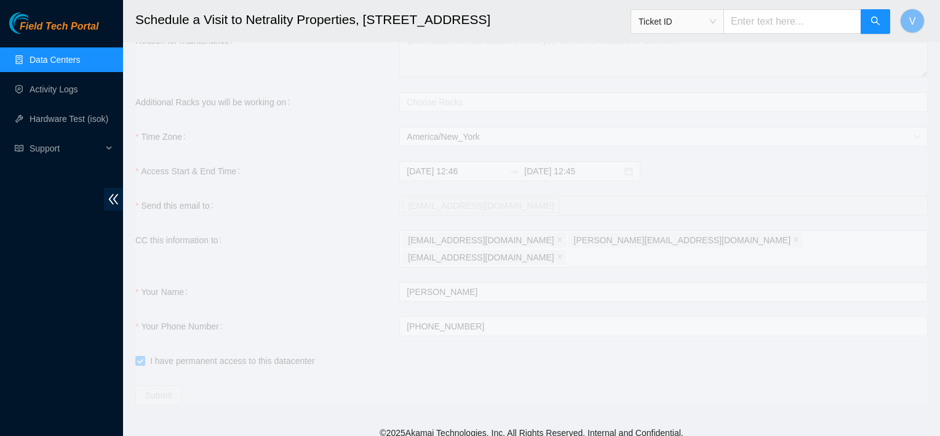
scroll to position [358, 0]
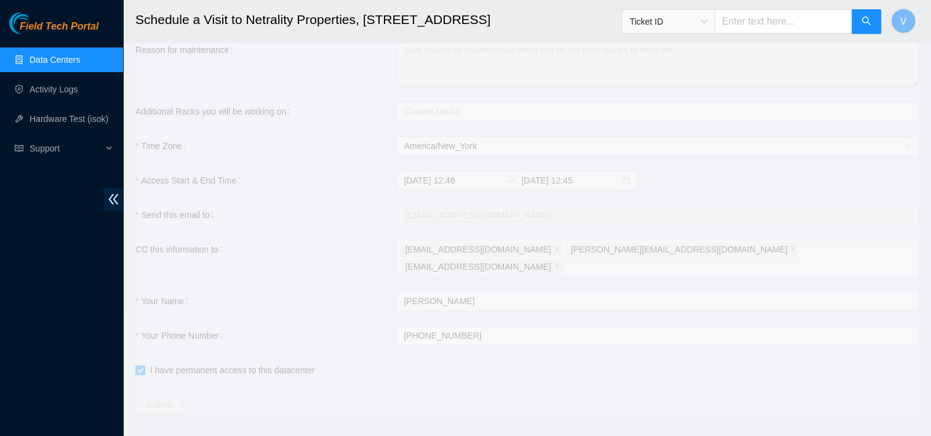
type input "2025-09-11 12:47"
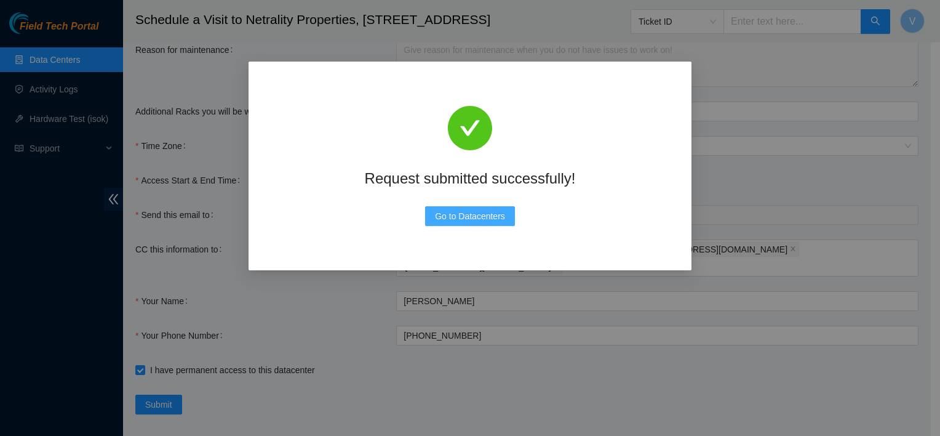
click at [479, 212] on span "Go to Datacenters" at bounding box center [470, 216] width 70 height 14
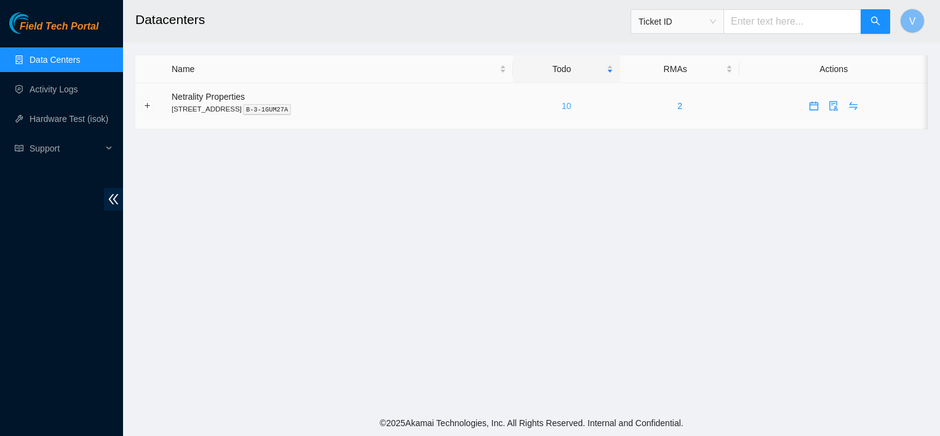
click at [572, 107] on link "10" at bounding box center [567, 106] width 10 height 10
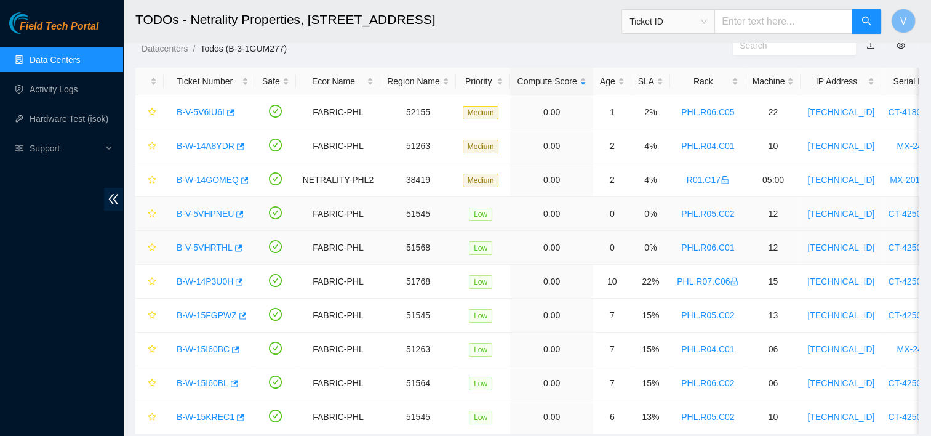
scroll to position [38, 0]
click at [620, 242] on td "0" at bounding box center [612, 247] width 38 height 34
